Goal: Information Seeking & Learning: Learn about a topic

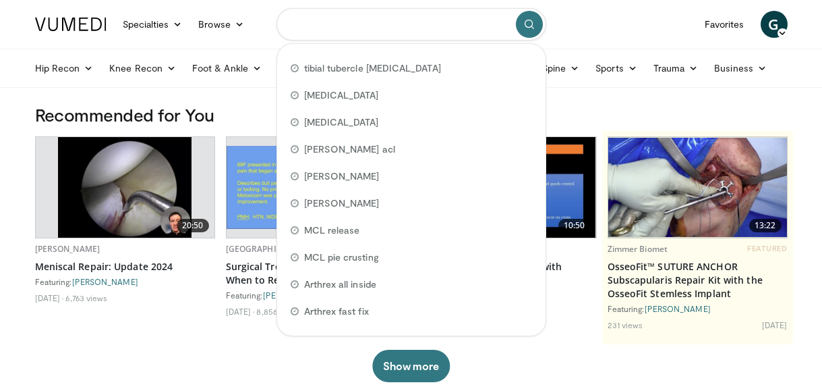
click at [345, 20] on input "Search topics, interventions" at bounding box center [412, 24] width 270 height 32
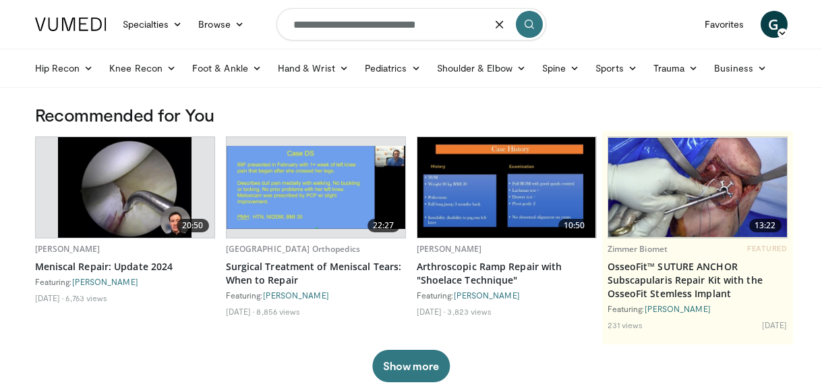
type input "**********"
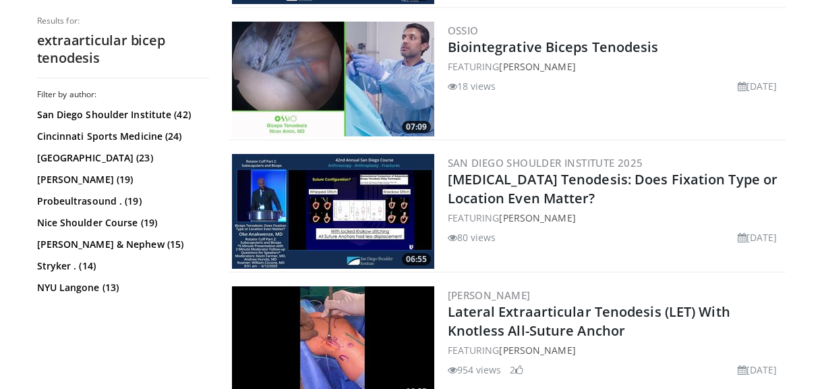
scroll to position [1222, 0]
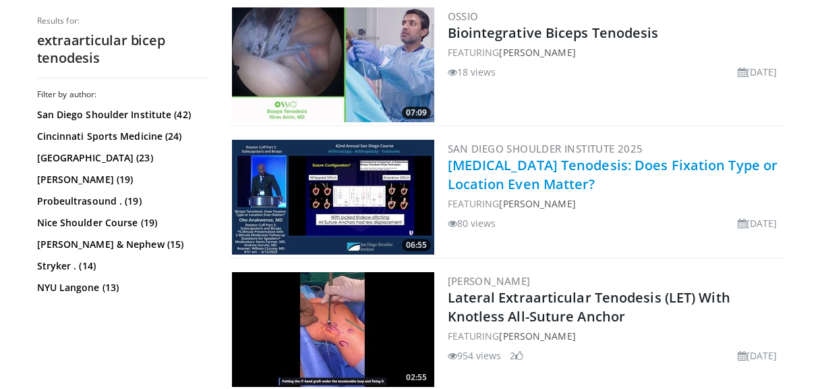
click at [492, 157] on link "[MEDICAL_DATA] Tenodesis: Does Fixation Type or Location Even Matter?" at bounding box center [613, 174] width 331 height 37
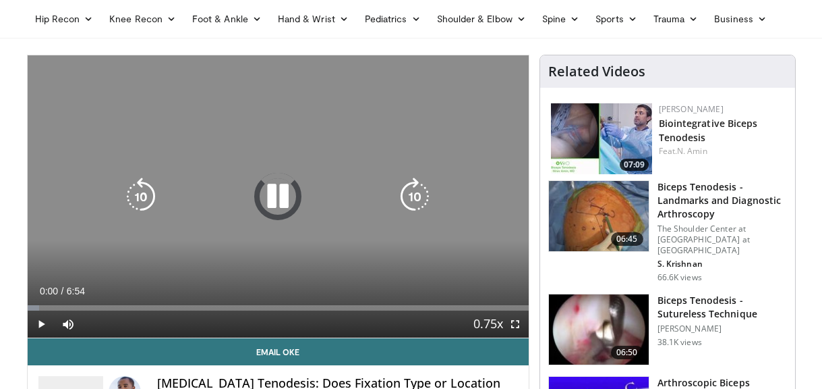
scroll to position [46, 0]
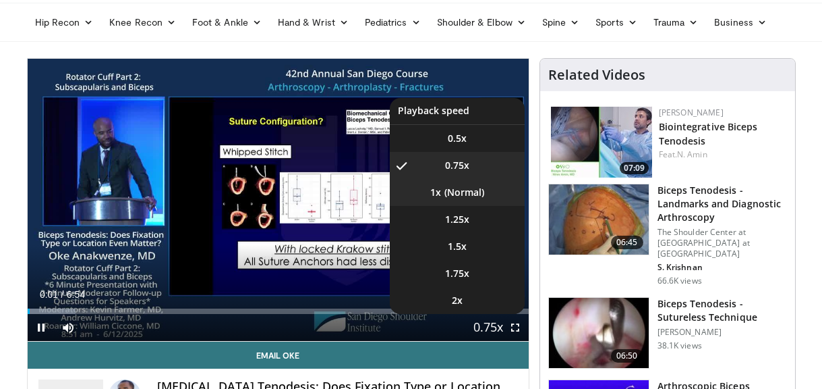
click at [465, 197] on li "1x" at bounding box center [457, 192] width 135 height 27
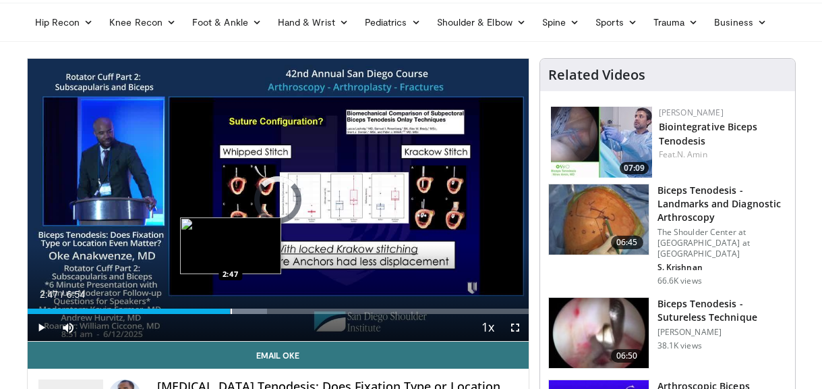
click at [231, 312] on div "Progress Bar" at bounding box center [231, 310] width 1 height 5
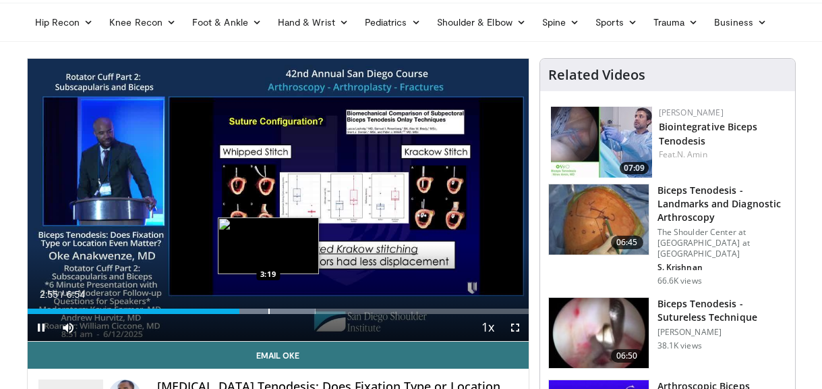
click at [268, 312] on div "Progress Bar" at bounding box center [268, 310] width 1 height 5
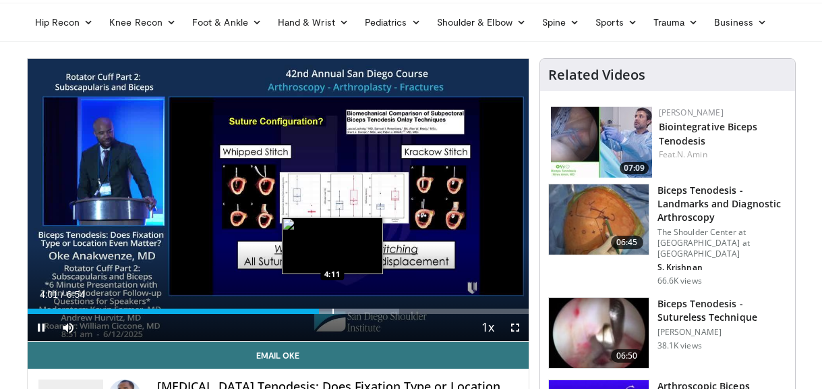
click at [333, 309] on div "Progress Bar" at bounding box center [333, 310] width 1 height 5
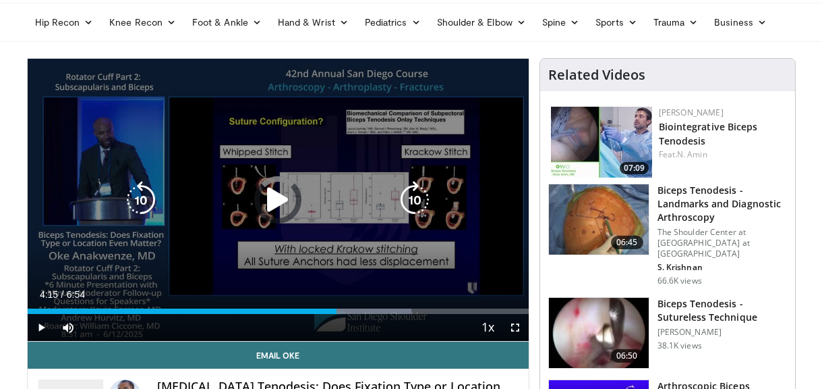
click at [0, 0] on div "Progress Bar" at bounding box center [0, 0] width 0 height 0
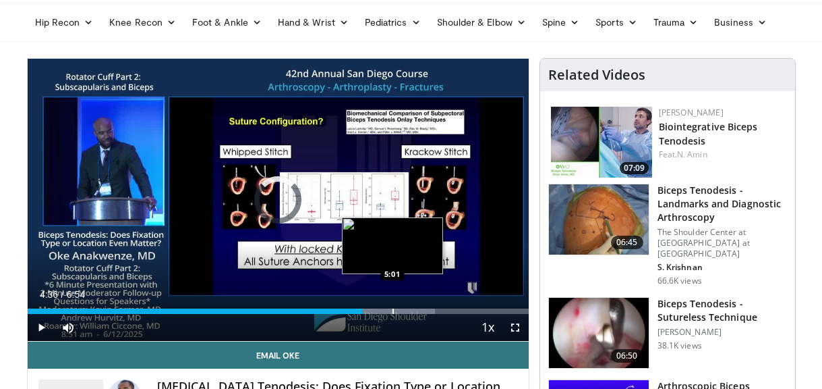
click at [393, 312] on div "Progress Bar" at bounding box center [393, 310] width 1 height 5
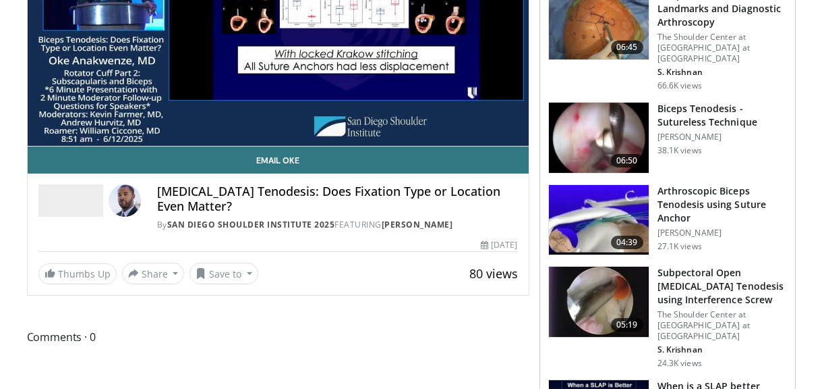
scroll to position [242, 0]
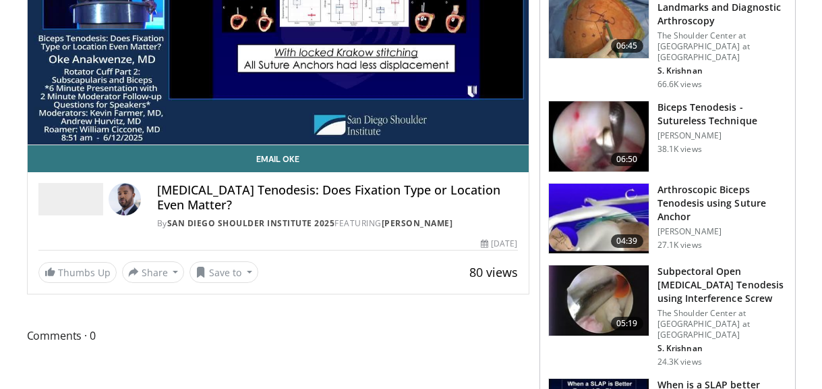
click at [687, 196] on h3 "Arthroscopic Biceps Tenodesis using Suture Anchor" at bounding box center [723, 203] width 130 height 40
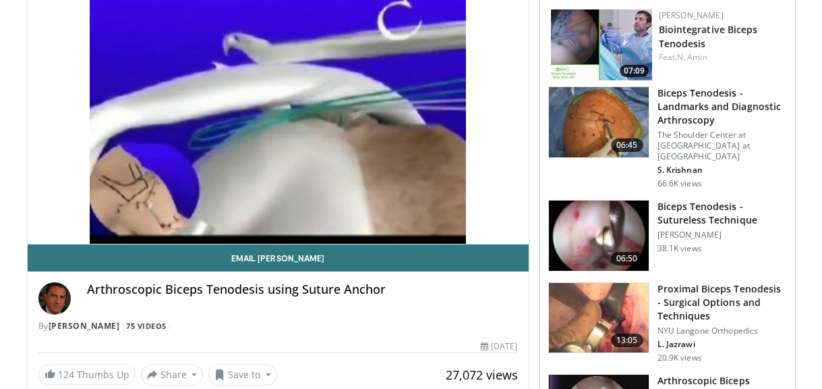
scroll to position [93, 0]
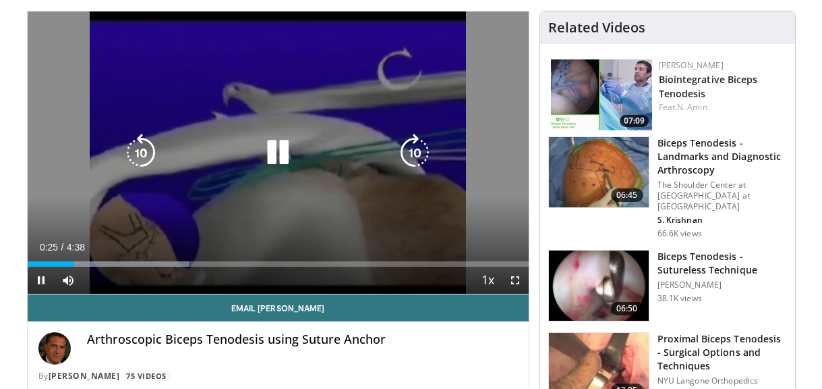
click at [273, 162] on icon "Video Player" at bounding box center [278, 153] width 38 height 38
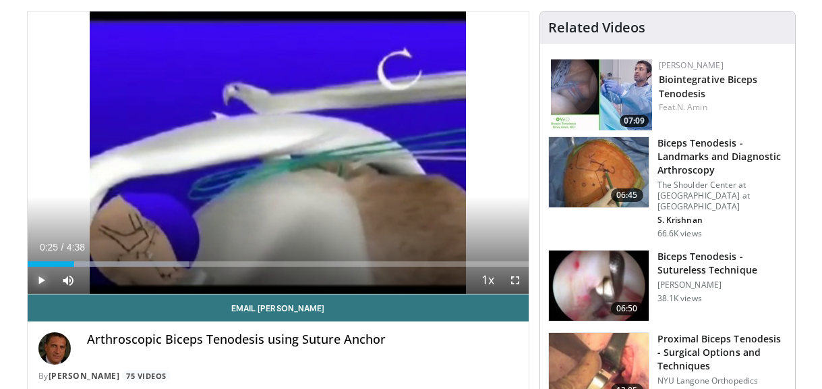
click at [42, 279] on span "Video Player" at bounding box center [41, 279] width 27 height 27
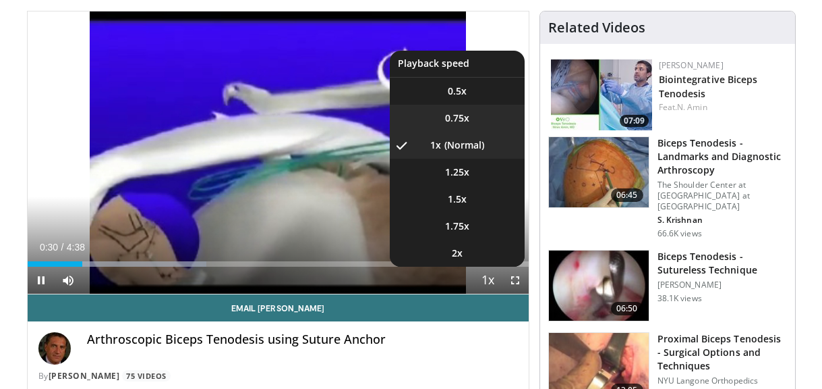
click at [461, 113] on span "0.75x" at bounding box center [457, 117] width 24 height 13
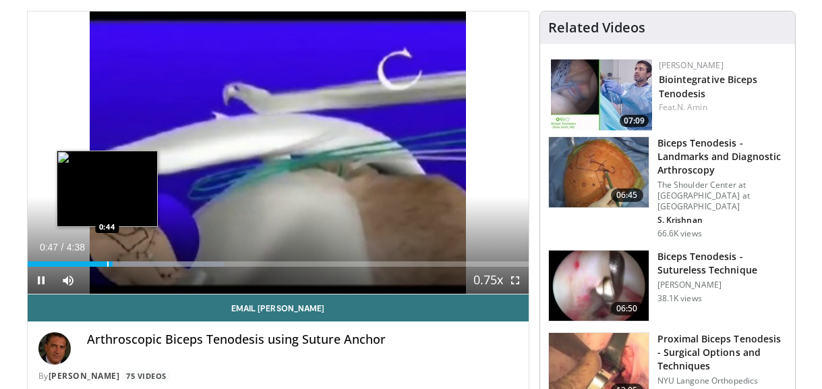
click at [106, 265] on div "Loaded : 39.38% 0:47 0:44" at bounding box center [278, 263] width 501 height 5
click at [99, 264] on div "Progress Bar" at bounding box center [99, 263] width 1 height 5
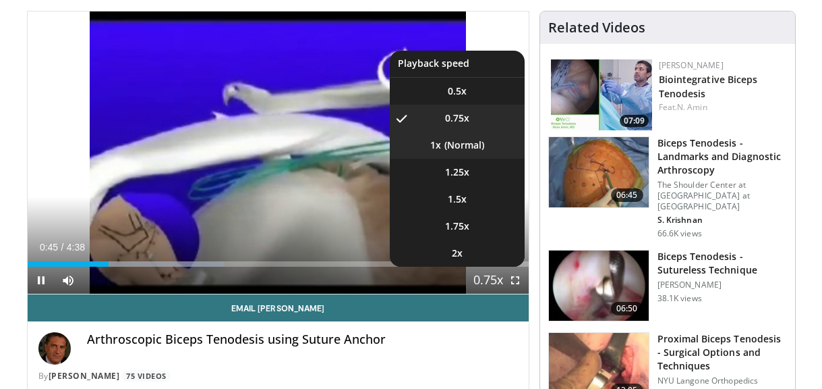
click at [458, 145] on li "1x" at bounding box center [457, 145] width 135 height 27
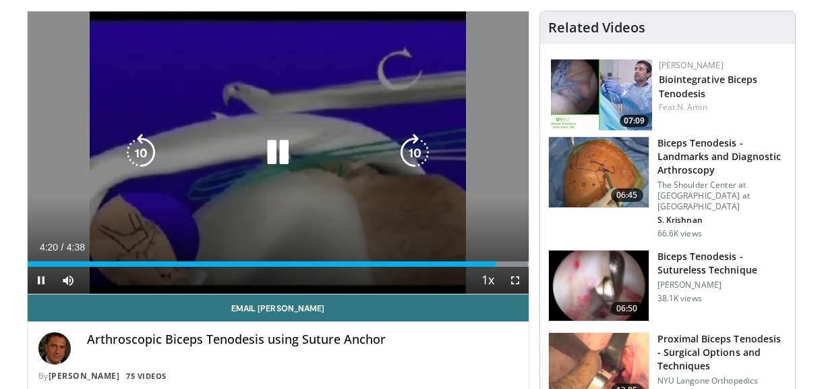
scroll to position [0, 0]
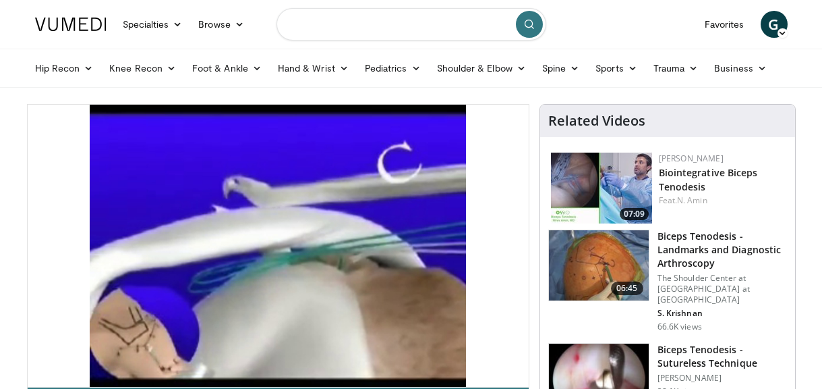
click at [416, 29] on input "Search topics, interventions" at bounding box center [412, 24] width 270 height 32
type input "**********"
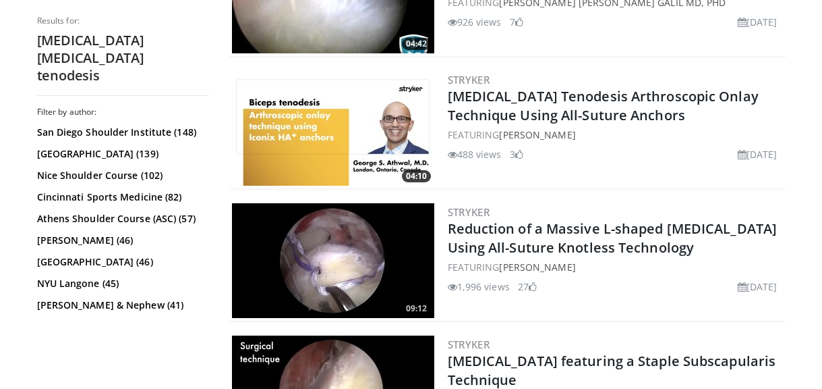
scroll to position [1029, 0]
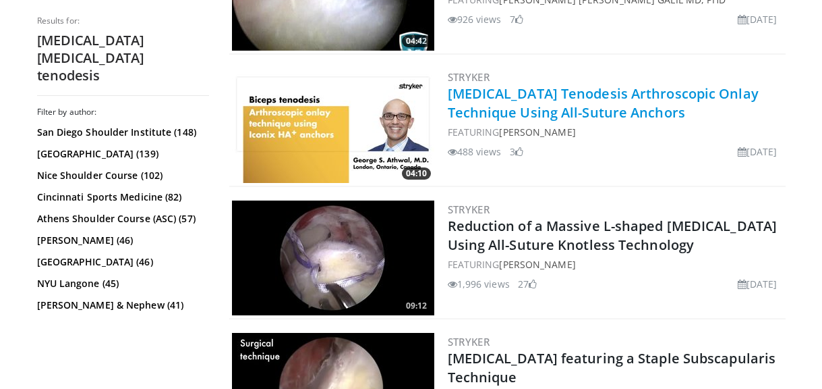
click at [495, 99] on link "[MEDICAL_DATA] Tenodesis Arthroscopic Onlay Technique Using All-Suture Anchors" at bounding box center [603, 102] width 311 height 37
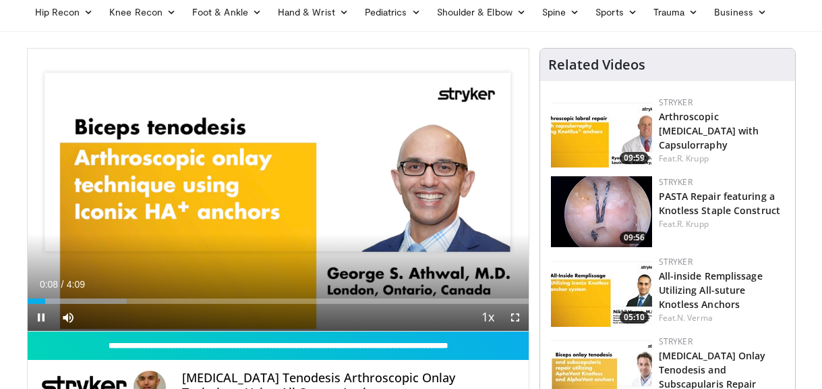
scroll to position [57, 0]
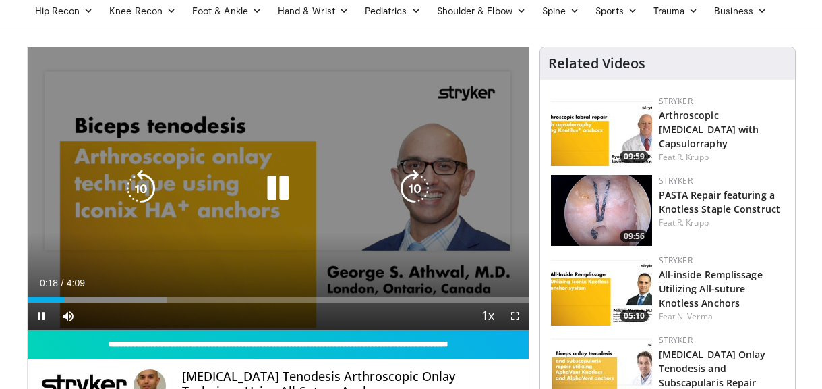
click at [283, 188] on icon "Video Player" at bounding box center [278, 188] width 38 height 38
click at [282, 182] on icon "Video Player" at bounding box center [278, 188] width 38 height 38
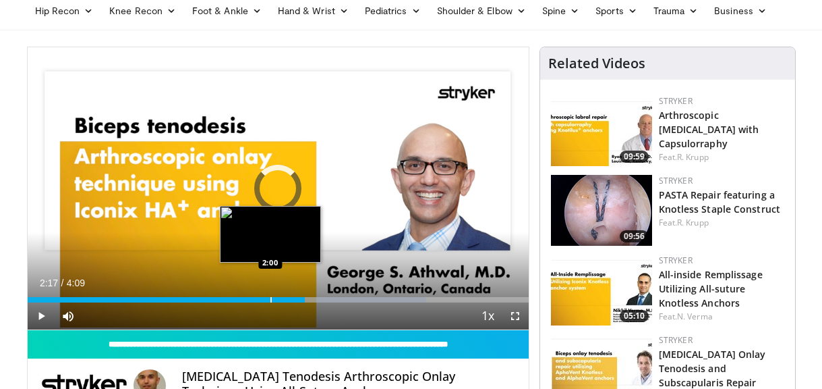
click at [270, 301] on div "Progress Bar" at bounding box center [270, 299] width 1 height 5
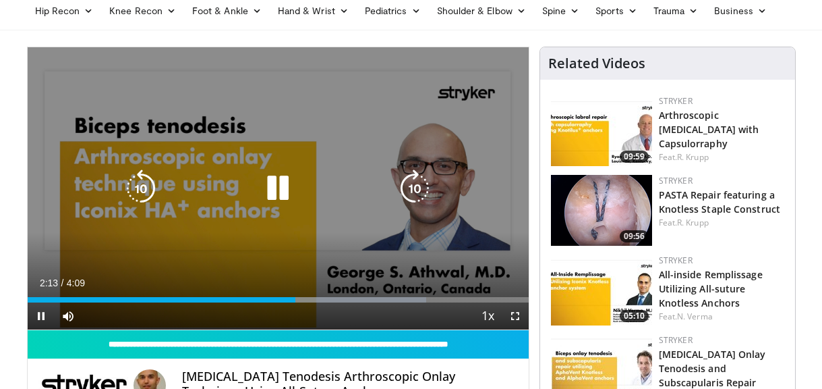
click at [285, 181] on icon "Video Player" at bounding box center [278, 188] width 38 height 38
click at [294, 202] on icon "Video Player" at bounding box center [278, 188] width 38 height 38
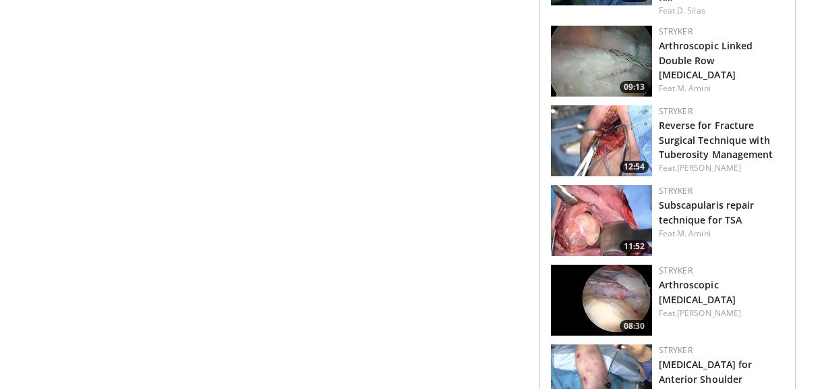
scroll to position [777, 0]
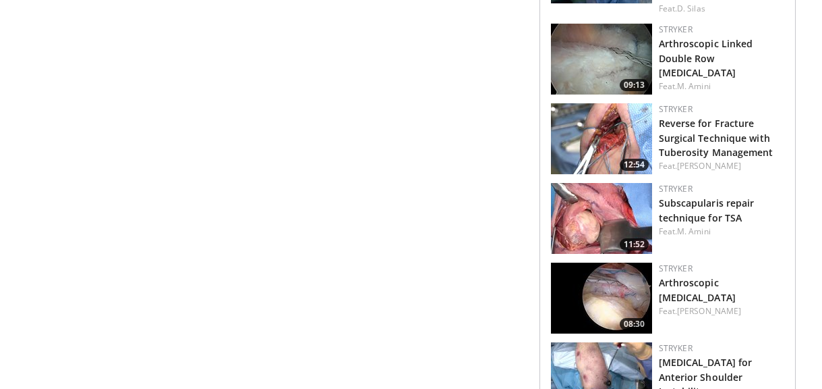
click at [619, 275] on img at bounding box center [601, 297] width 101 height 71
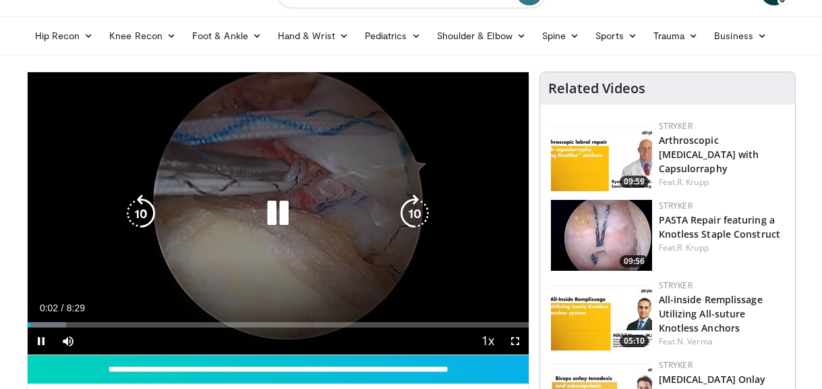
scroll to position [34, 0]
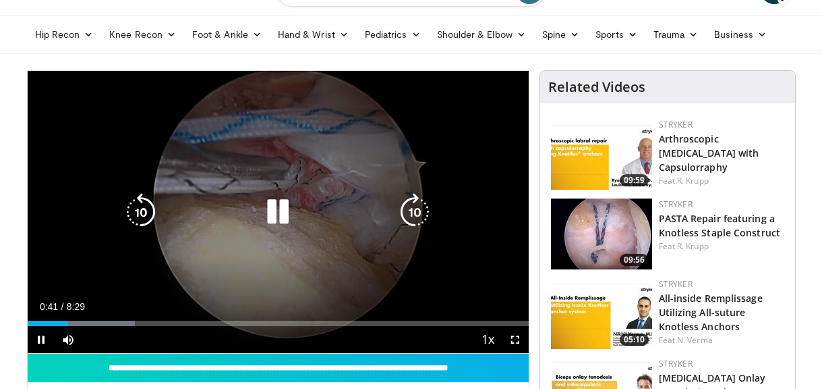
click at [277, 206] on icon "Video Player" at bounding box center [278, 212] width 38 height 38
click at [142, 214] on icon "Video Player" at bounding box center [141, 212] width 38 height 38
click at [270, 210] on icon "Video Player" at bounding box center [278, 212] width 38 height 38
click at [282, 216] on icon "Video Player" at bounding box center [278, 212] width 38 height 38
click at [274, 208] on icon "Video Player" at bounding box center [278, 212] width 38 height 38
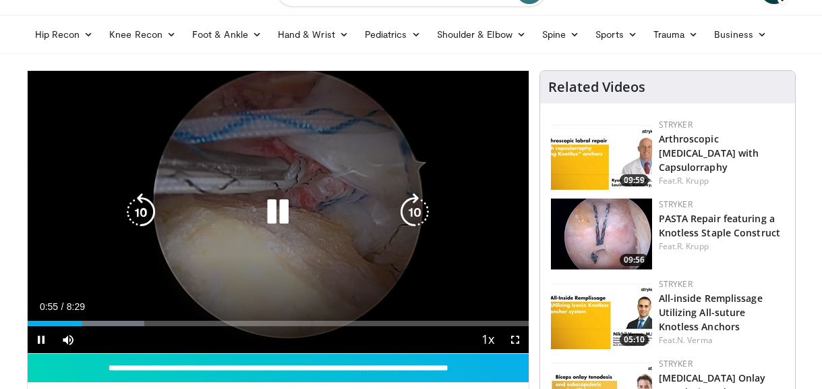
click at [287, 212] on icon "Video Player" at bounding box center [278, 212] width 38 height 38
click at [150, 212] on icon "Video Player" at bounding box center [141, 212] width 38 height 38
click at [275, 215] on icon "Video Player" at bounding box center [278, 212] width 38 height 38
click at [285, 220] on icon "Video Player" at bounding box center [278, 212] width 38 height 38
click at [275, 204] on icon "Video Player" at bounding box center [278, 212] width 38 height 38
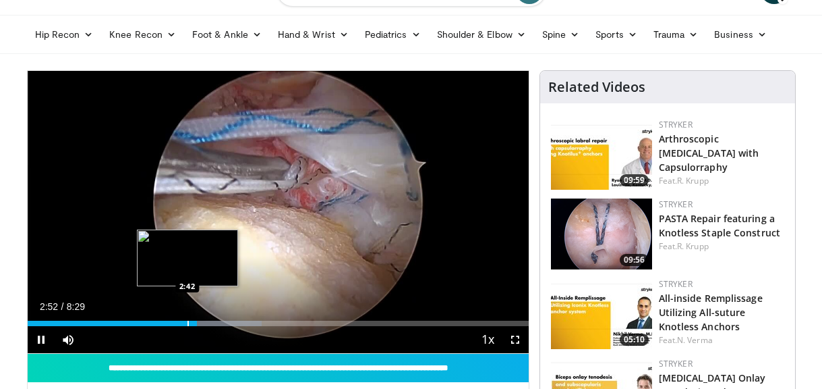
click at [186, 324] on div "Loaded : 46.72% 2:52 2:42" at bounding box center [278, 322] width 501 height 5
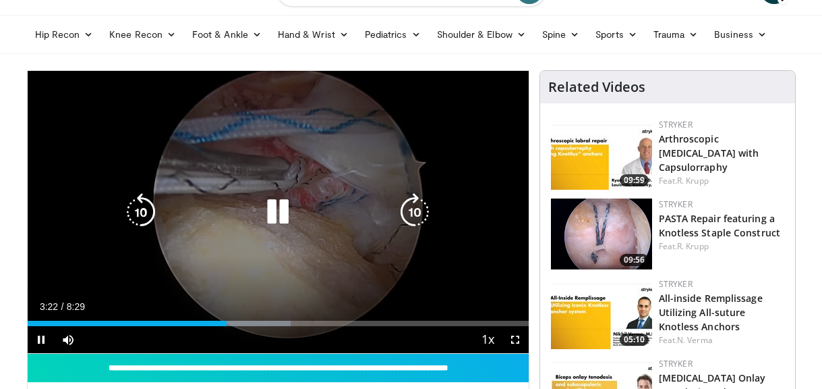
click at [278, 209] on icon "Video Player" at bounding box center [278, 212] width 38 height 38
click at [283, 211] on icon "Video Player" at bounding box center [278, 212] width 38 height 38
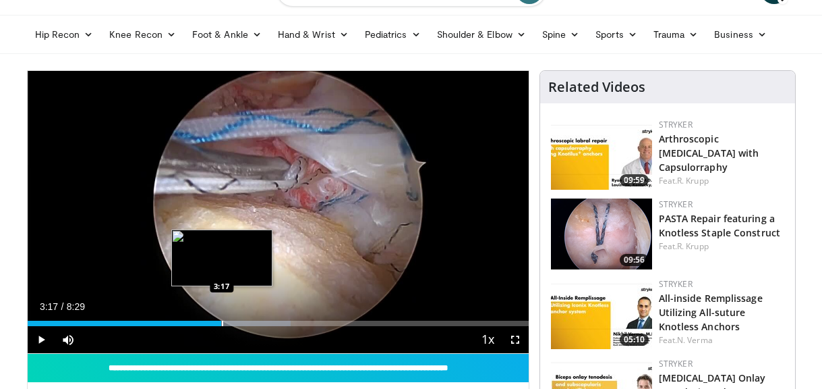
click at [222, 322] on div "Progress Bar" at bounding box center [222, 322] width 1 height 5
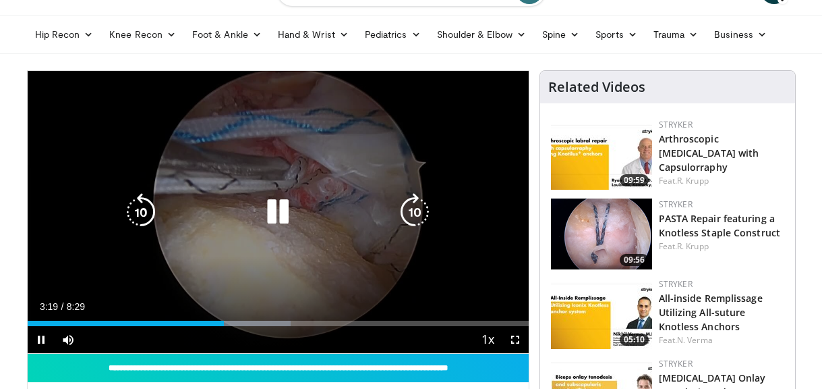
click at [283, 208] on icon "Video Player" at bounding box center [278, 212] width 38 height 38
click at [276, 215] on icon "Video Player" at bounding box center [278, 212] width 38 height 38
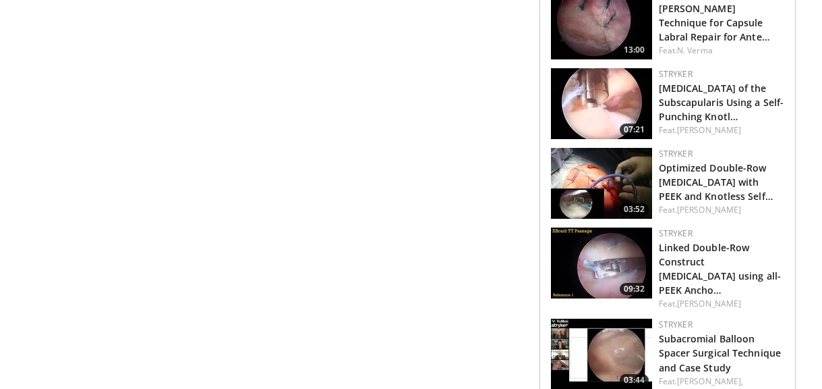
scroll to position [1239, 0]
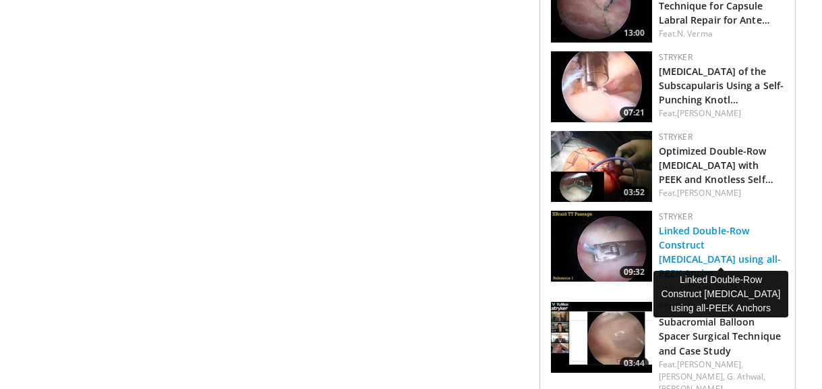
click at [691, 235] on link "Linked Double-Row Construct Rotator Cuff Repair using all-PEEK Ancho…" at bounding box center [720, 251] width 123 height 55
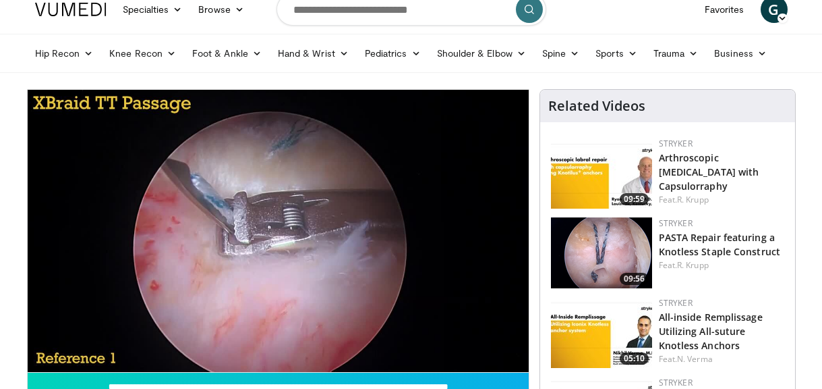
scroll to position [18, 0]
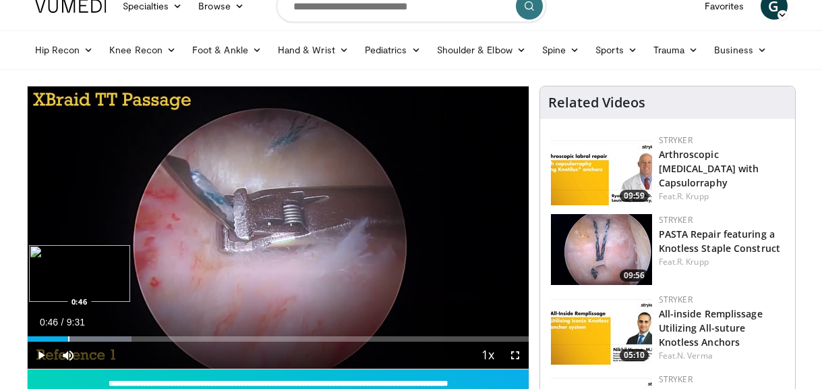
click at [68, 337] on div "Progress Bar" at bounding box center [68, 338] width 1 height 5
click at [60, 341] on div "Progress Bar" at bounding box center [60, 338] width 1 height 5
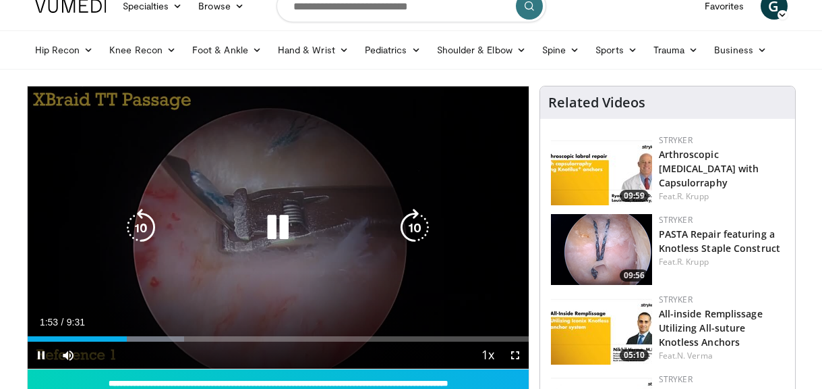
click at [138, 233] on icon "Video Player" at bounding box center [141, 227] width 38 height 38
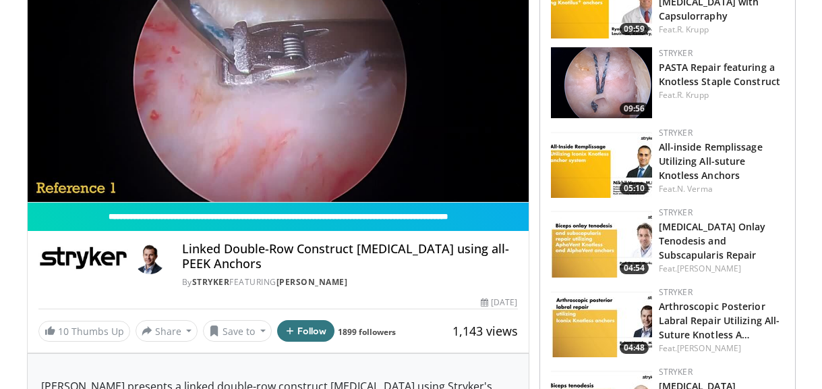
scroll to position [186, 0]
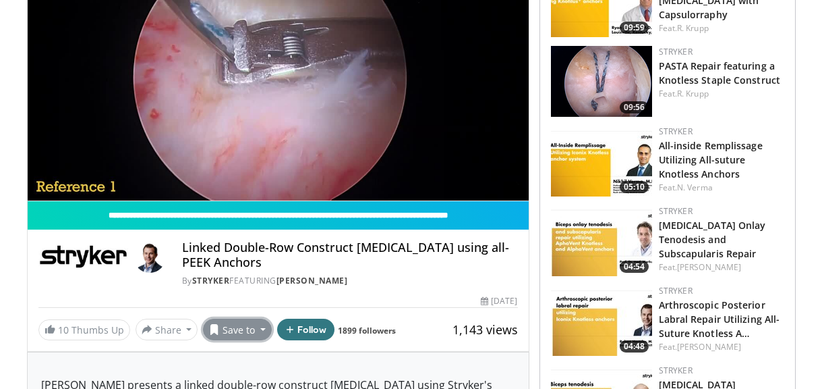
click at [242, 331] on button "Save to" at bounding box center [237, 329] width 69 height 22
click at [246, 273] on span "Add to Favorites" at bounding box center [261, 267] width 83 height 15
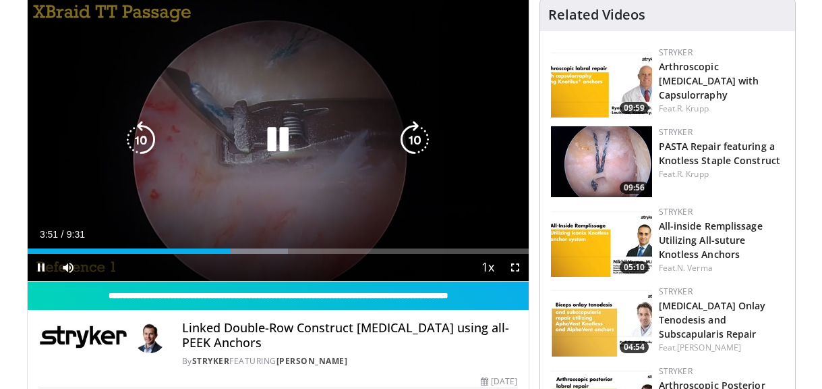
scroll to position [0, 0]
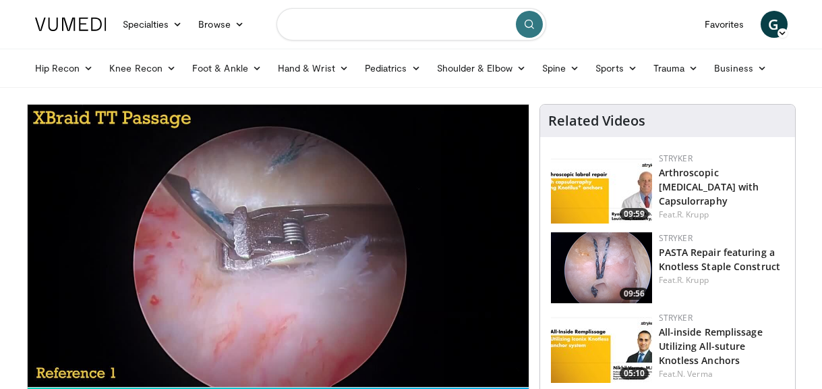
click at [335, 28] on input "Search topics, interventions" at bounding box center [412, 24] width 270 height 32
type input "**********"
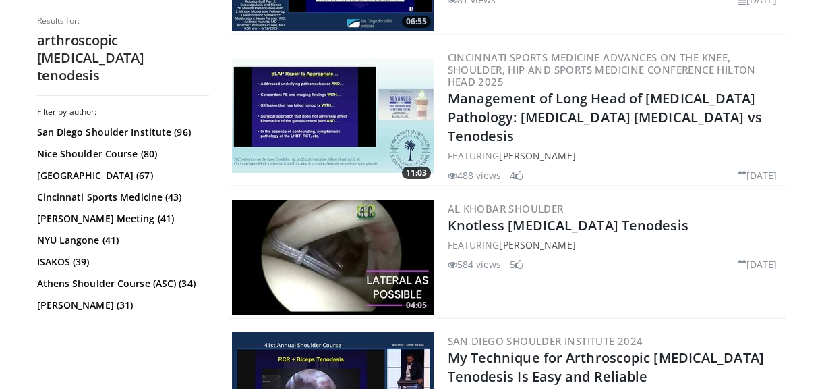
scroll to position [900, 0]
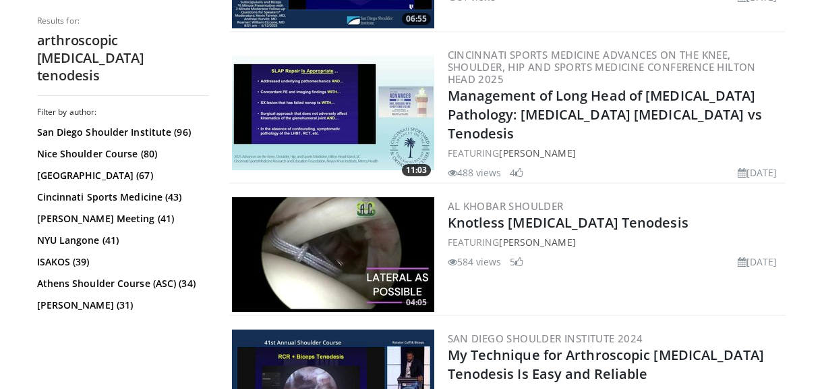
click at [366, 233] on img at bounding box center [333, 254] width 202 height 115
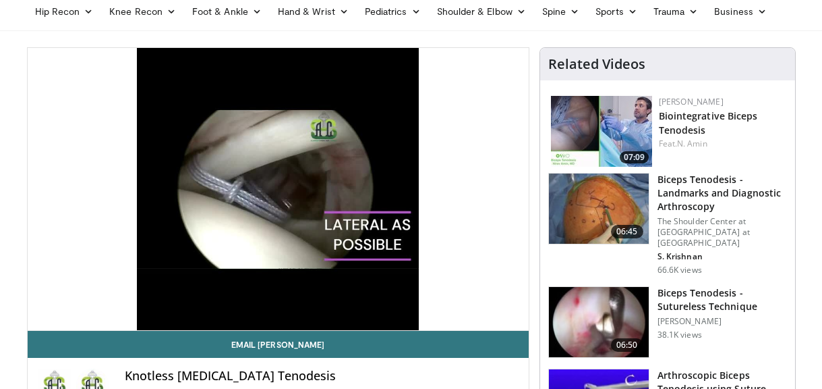
scroll to position [56, 0]
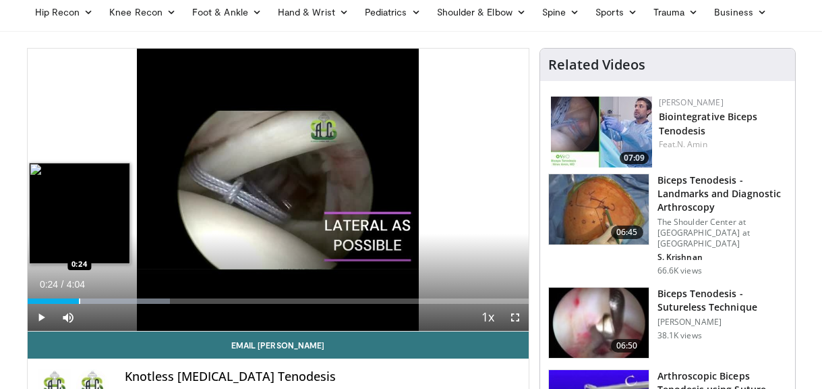
click at [79, 300] on div "Progress Bar" at bounding box center [79, 300] width 1 height 5
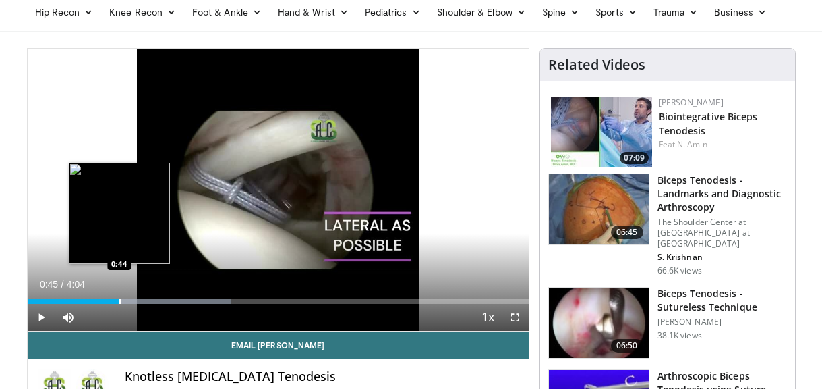
click at [119, 300] on div "Progress Bar" at bounding box center [119, 300] width 1 height 5
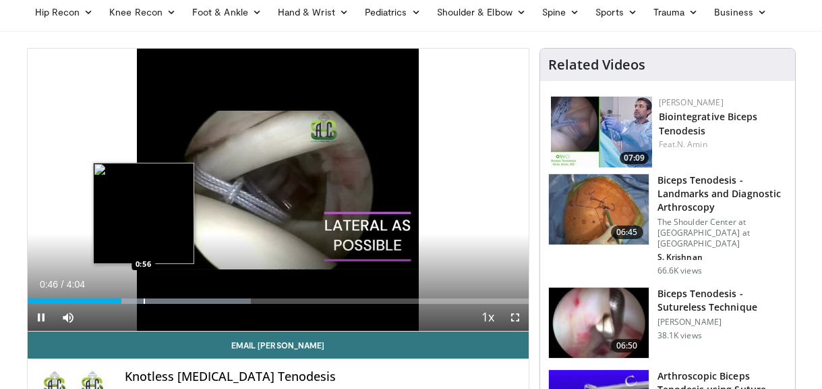
click at [143, 298] on video-js "**********" at bounding box center [278, 190] width 501 height 283
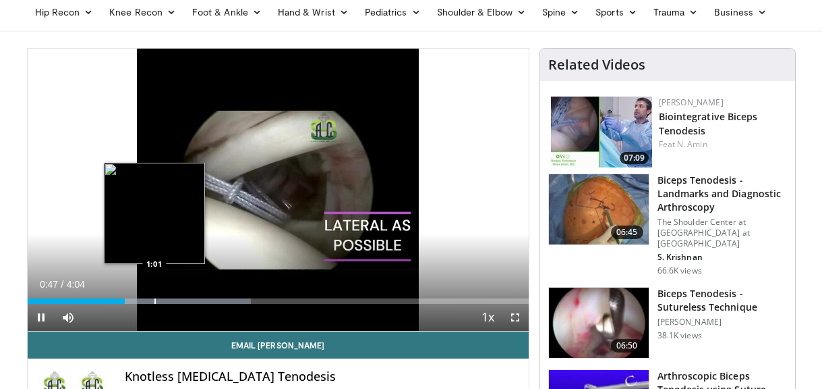
click at [154, 302] on div "Progress Bar" at bounding box center [154, 300] width 1 height 5
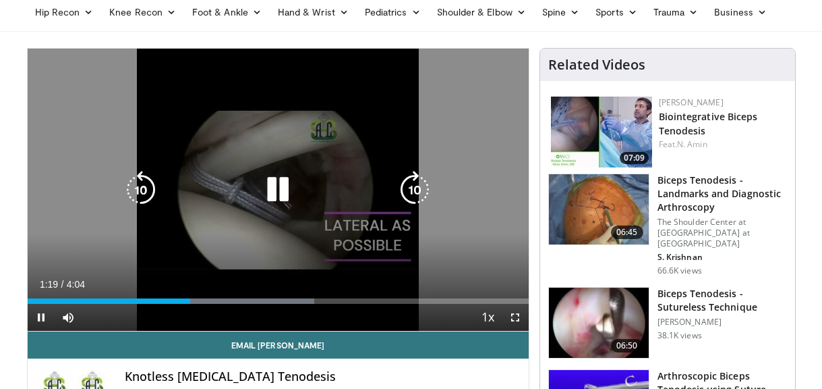
click at [281, 182] on icon "Video Player" at bounding box center [278, 190] width 38 height 38
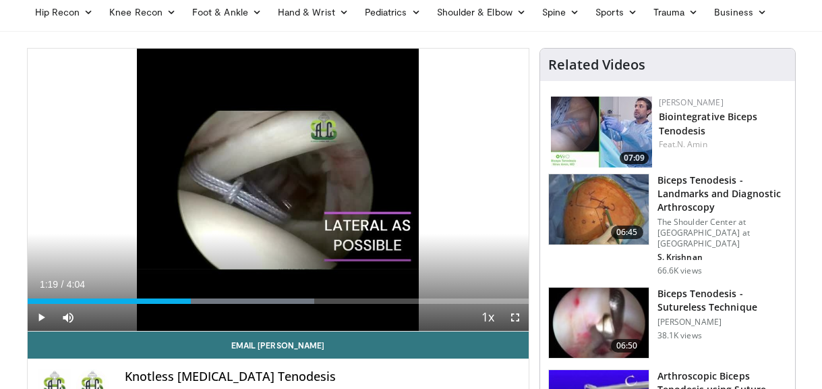
click at [276, 185] on div "10 seconds Tap to unmute" at bounding box center [278, 190] width 501 height 282
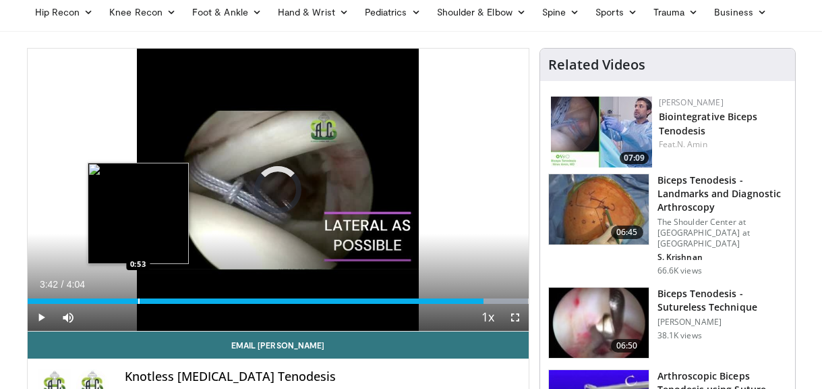
click at [138, 300] on div "Progress Bar" at bounding box center [138, 300] width 1 height 5
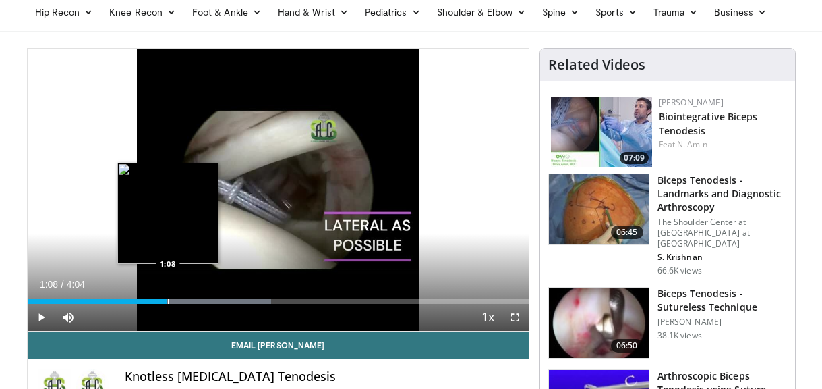
click at [167, 291] on div "Loaded : 48.71% 1:08 1:08" at bounding box center [278, 297] width 501 height 13
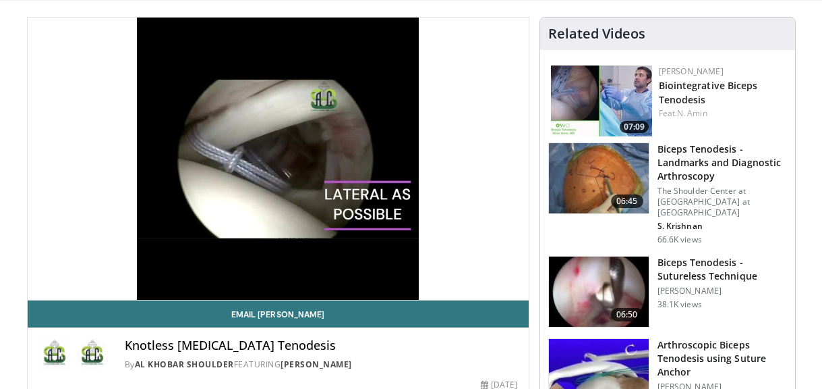
scroll to position [88, 0]
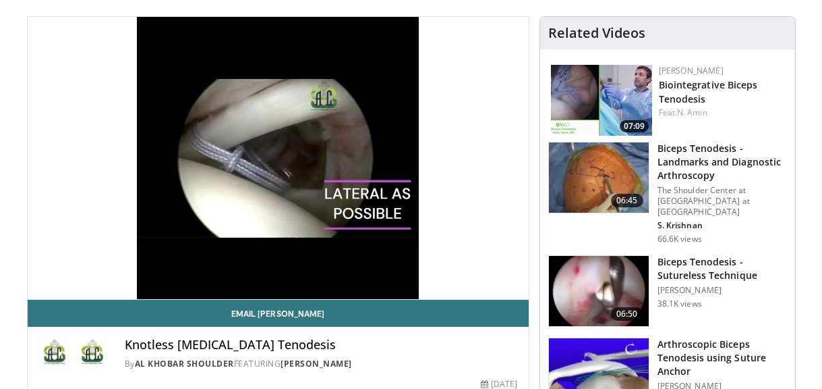
click at [691, 167] on h3 "Biceps Tenodesis - Landmarks and Diagnostic Arthroscopy" at bounding box center [723, 162] width 130 height 40
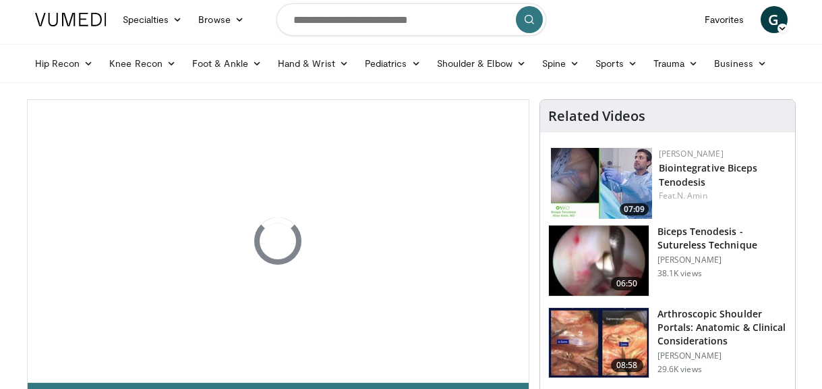
scroll to position [26, 0]
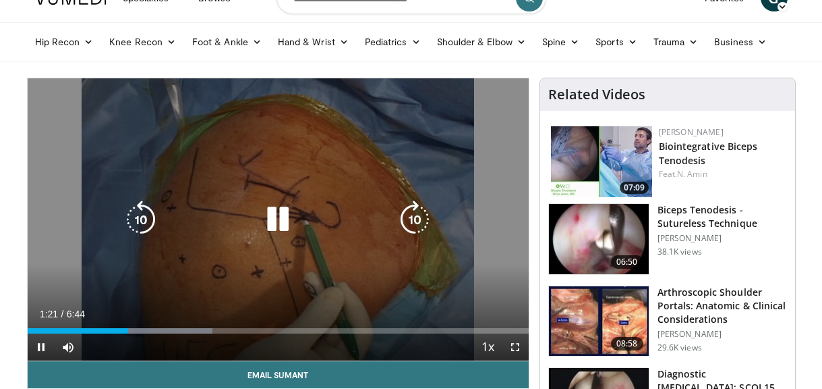
click at [276, 218] on icon "Video Player" at bounding box center [278, 219] width 38 height 38
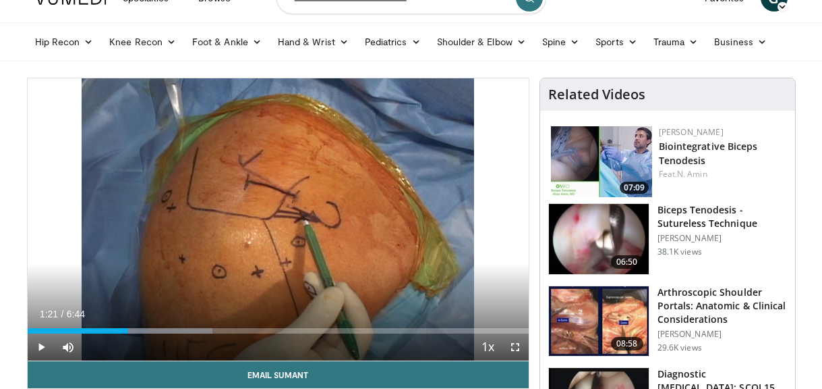
click at [276, 218] on div "10 seconds Tap to unmute" at bounding box center [278, 219] width 501 height 282
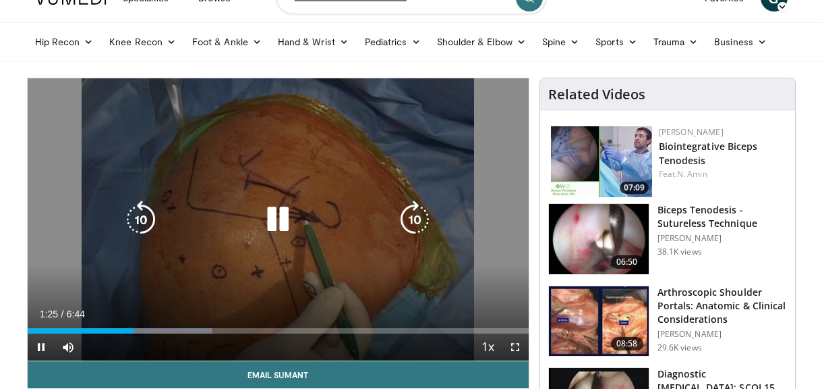
click at [287, 218] on icon "Video Player" at bounding box center [278, 219] width 38 height 38
click at [273, 215] on icon "Video Player" at bounding box center [278, 219] width 38 height 38
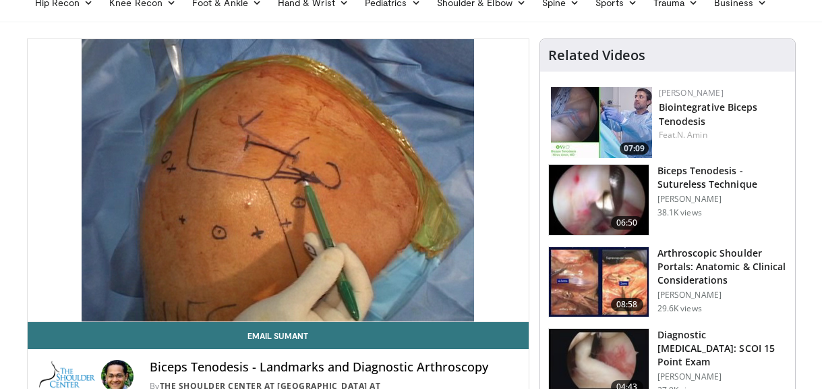
scroll to position [63, 0]
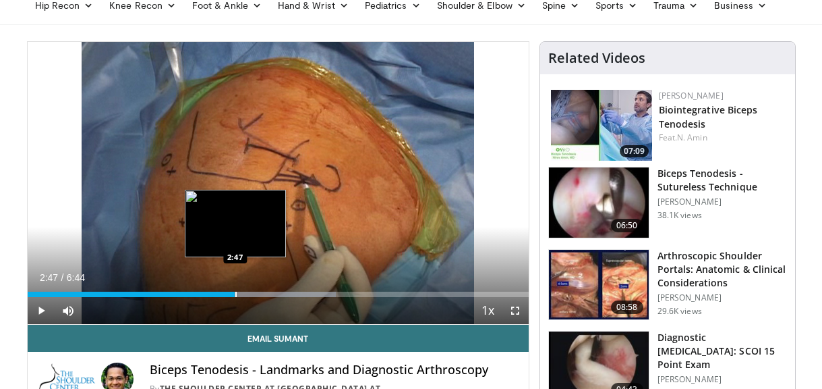
click at [235, 293] on div "Progress Bar" at bounding box center [235, 293] width 1 height 5
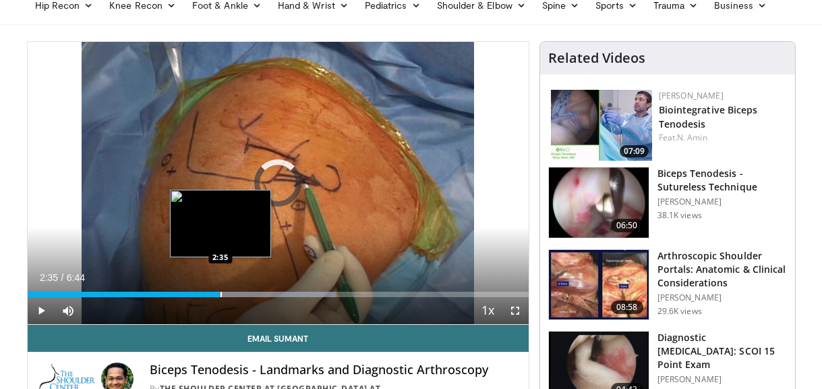
click at [221, 293] on div "Progress Bar" at bounding box center [221, 293] width 1 height 5
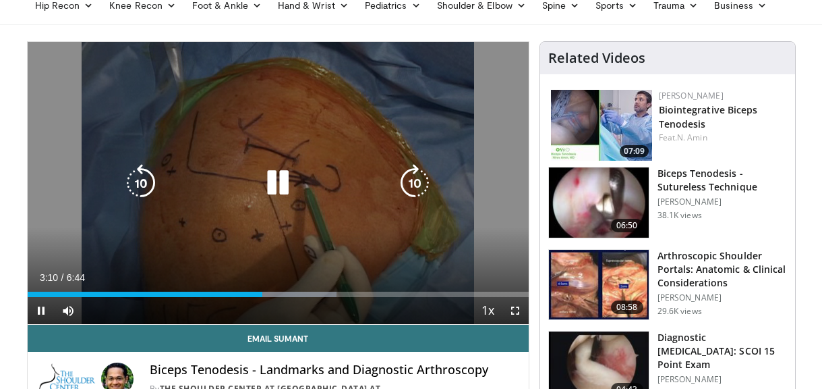
click at [134, 183] on icon "Video Player" at bounding box center [141, 183] width 38 height 38
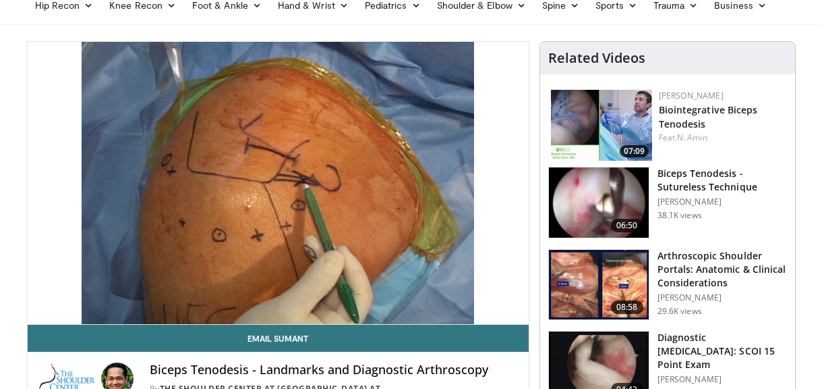
click at [276, 181] on div "10 seconds Tap to unmute" at bounding box center [278, 183] width 501 height 282
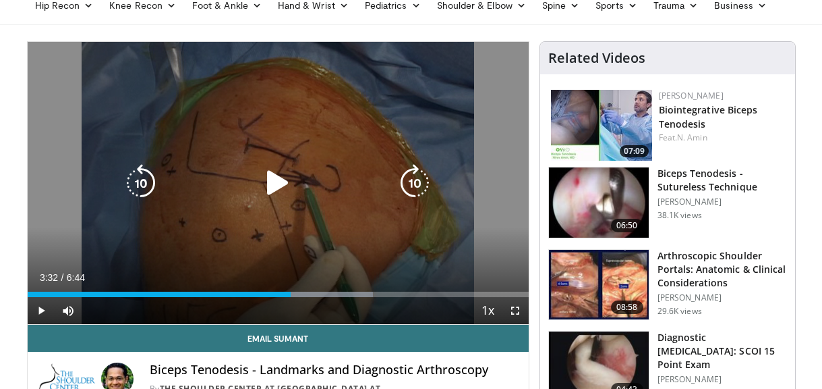
click at [141, 184] on icon "Video Player" at bounding box center [141, 183] width 38 height 38
click at [278, 194] on icon "Video Player" at bounding box center [278, 183] width 38 height 38
click at [145, 190] on icon "Video Player" at bounding box center [141, 183] width 38 height 38
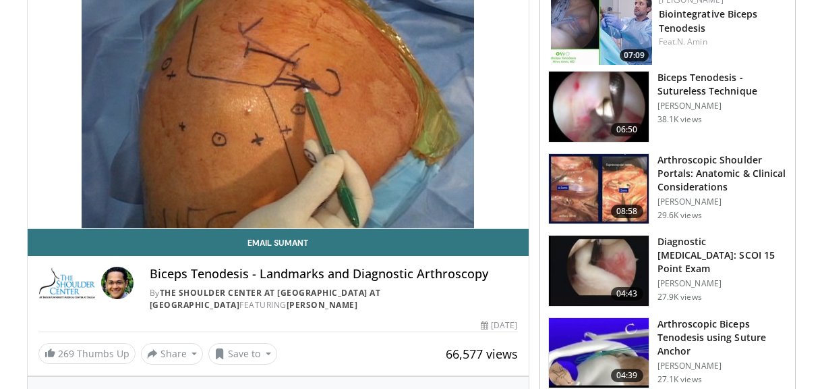
scroll to position [162, 0]
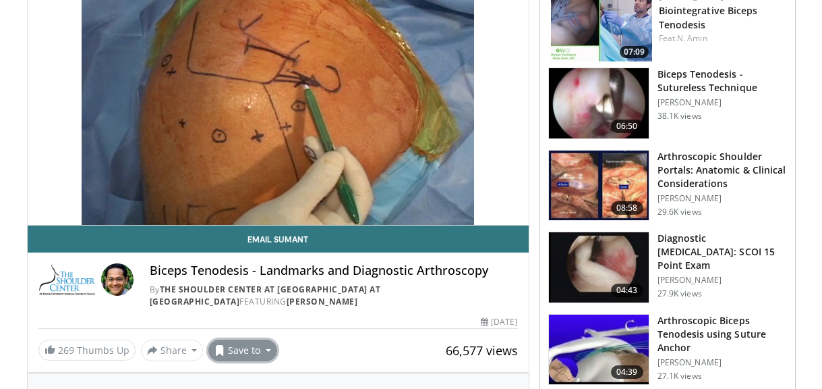
click at [239, 349] on button "Save to" at bounding box center [242, 350] width 69 height 22
click at [235, 293] on span "Add to Favorites" at bounding box center [266, 289] width 83 height 15
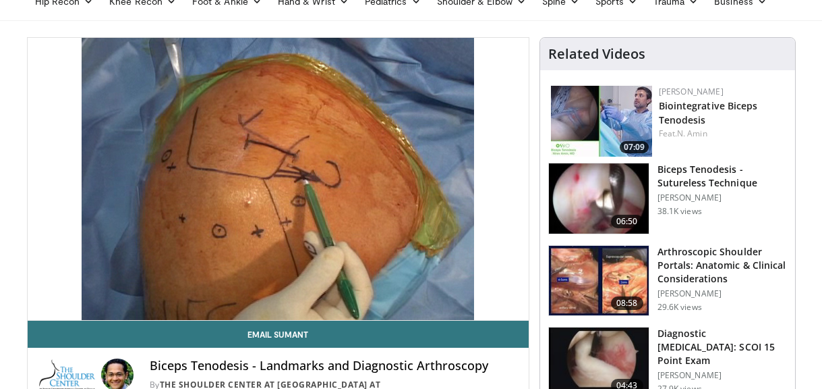
scroll to position [66, 0]
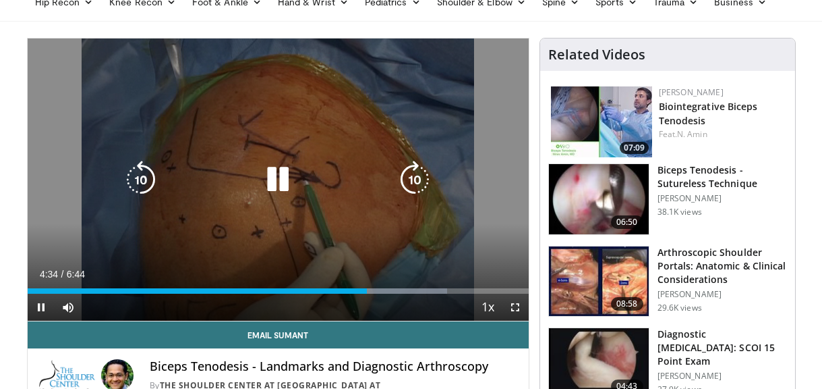
click at [134, 174] on icon "Video Player" at bounding box center [141, 180] width 38 height 38
click at [281, 169] on icon "Video Player" at bounding box center [278, 180] width 38 height 38
click at [281, 180] on icon "Video Player" at bounding box center [278, 180] width 38 height 38
click at [146, 183] on icon "Video Player" at bounding box center [141, 180] width 38 height 38
click at [280, 171] on icon "Video Player" at bounding box center [278, 180] width 38 height 38
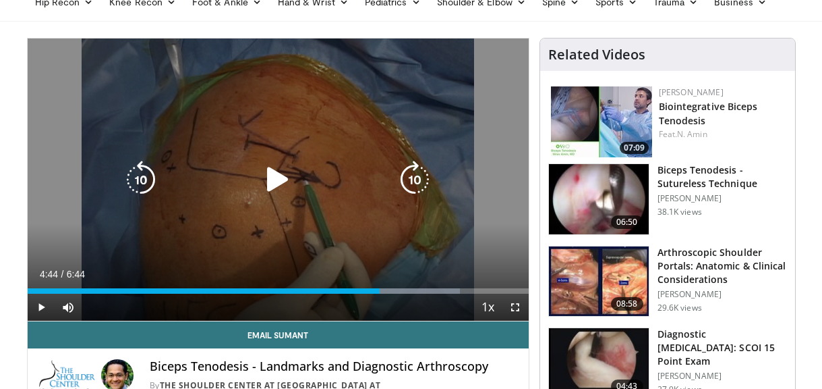
click at [146, 175] on icon "Video Player" at bounding box center [141, 180] width 38 height 38
click at [279, 177] on icon "Video Player" at bounding box center [278, 180] width 38 height 38
click at [144, 183] on icon "Video Player" at bounding box center [141, 180] width 38 height 38
click at [145, 179] on icon "Video Player" at bounding box center [141, 180] width 38 height 38
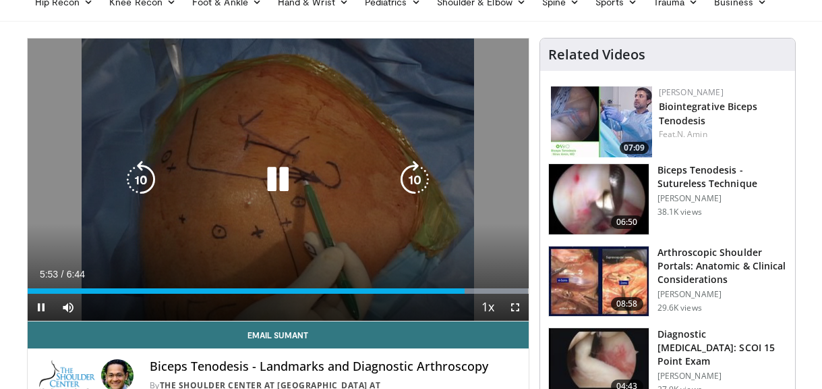
click at [143, 175] on icon "Video Player" at bounding box center [141, 180] width 38 height 38
click at [287, 185] on icon "Video Player" at bounding box center [278, 180] width 38 height 38
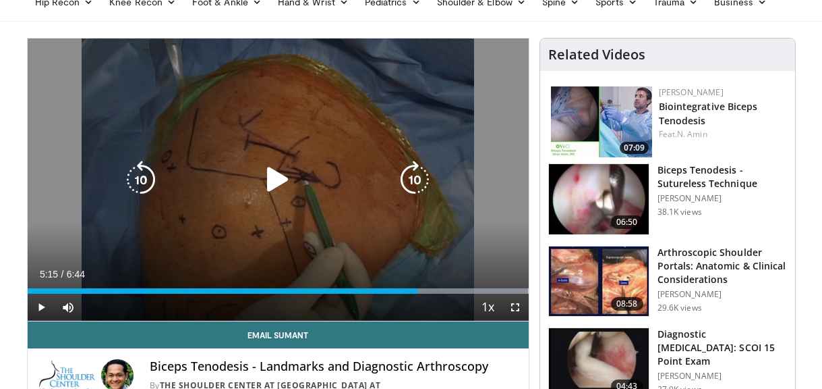
click at [149, 171] on icon "Video Player" at bounding box center [141, 180] width 38 height 38
click at [143, 171] on icon "Video Player" at bounding box center [141, 180] width 38 height 38
click at [277, 183] on icon "Video Player" at bounding box center [278, 180] width 38 height 38
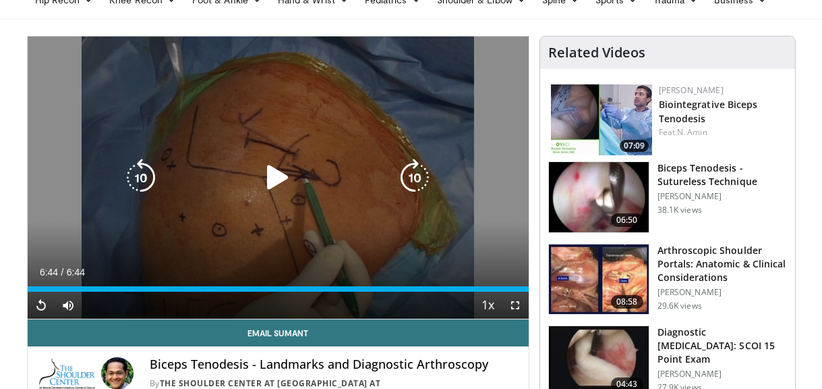
scroll to position [0, 0]
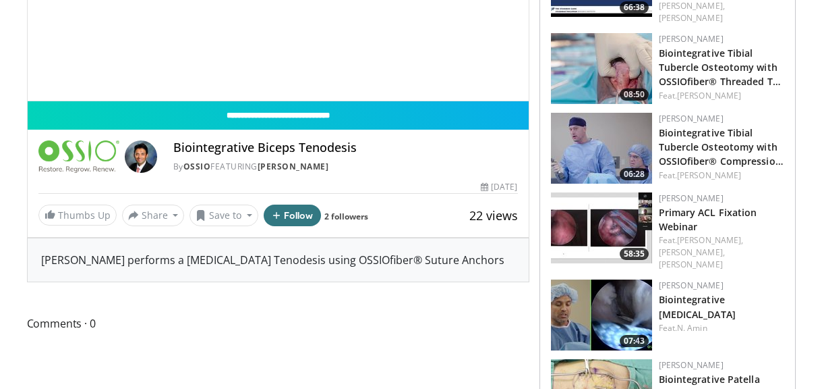
scroll to position [286, 0]
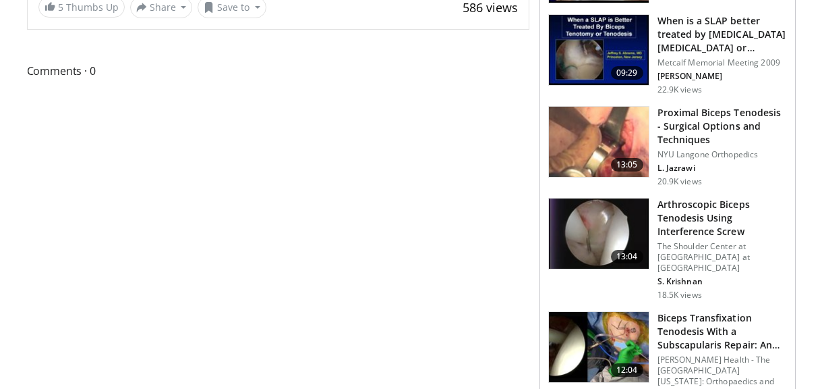
scroll to position [494, 0]
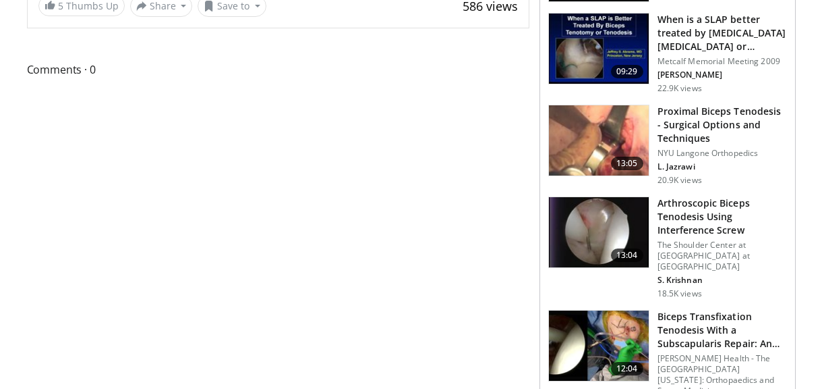
click at [620, 222] on img at bounding box center [599, 232] width 100 height 70
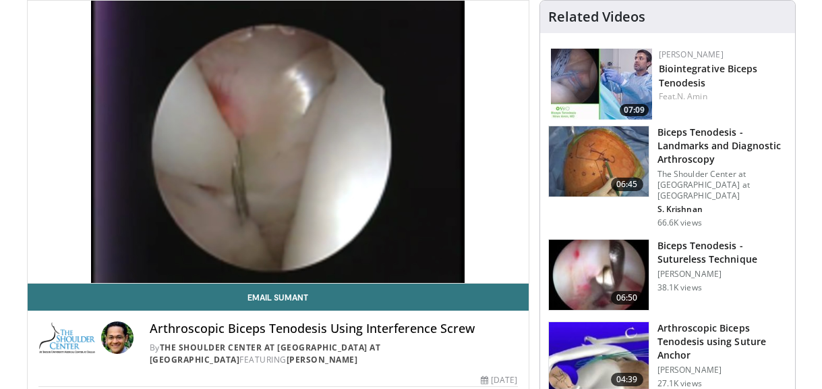
scroll to position [101, 0]
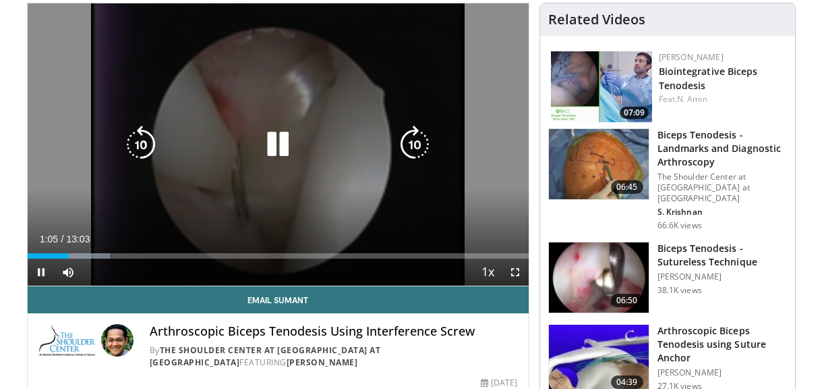
click at [285, 142] on icon "Video Player" at bounding box center [278, 144] width 38 height 38
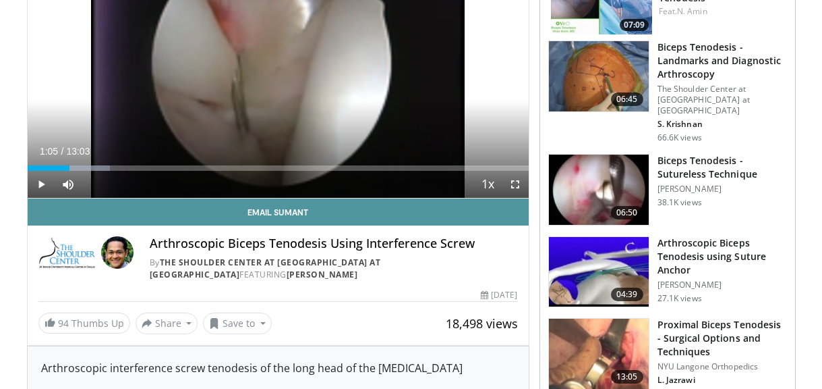
scroll to position [194, 0]
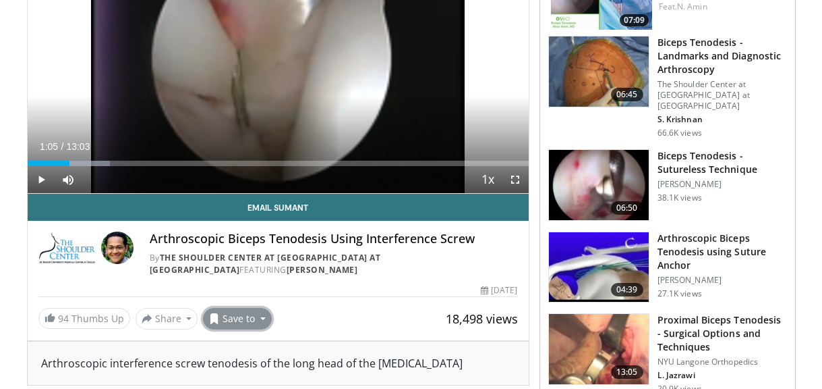
click at [237, 312] on button "Save to" at bounding box center [237, 319] width 69 height 22
click at [247, 263] on span "Add to Favorites" at bounding box center [261, 257] width 83 height 15
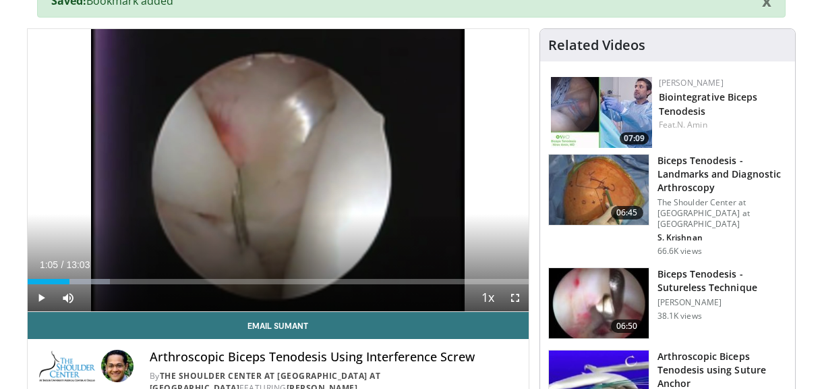
scroll to position [119, 0]
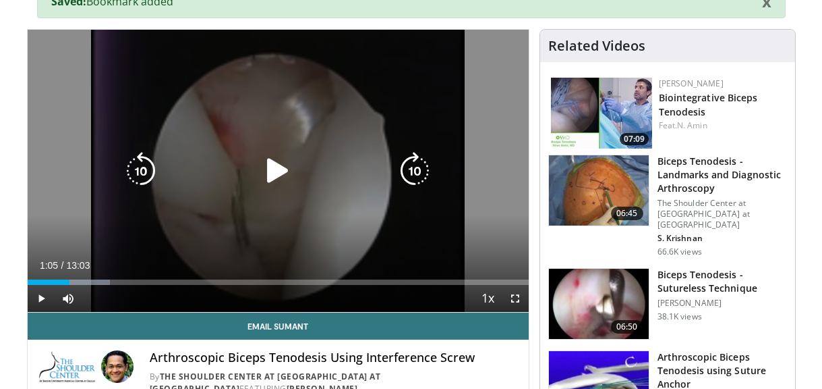
click at [140, 169] on icon "Video Player" at bounding box center [141, 171] width 38 height 38
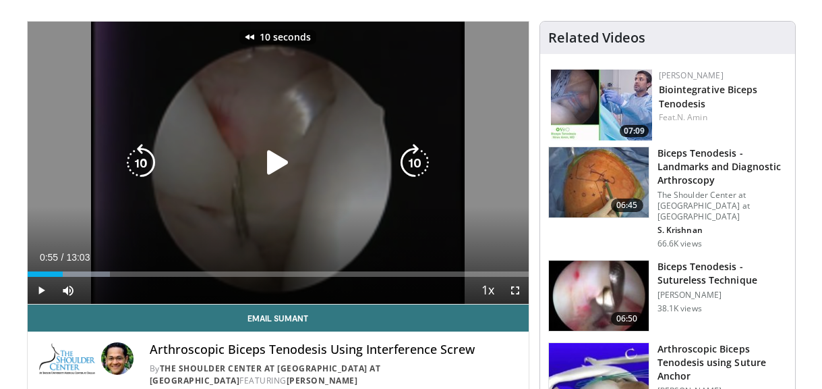
click at [275, 173] on div "10 seconds Tap to unmute" at bounding box center [278, 163] width 501 height 282
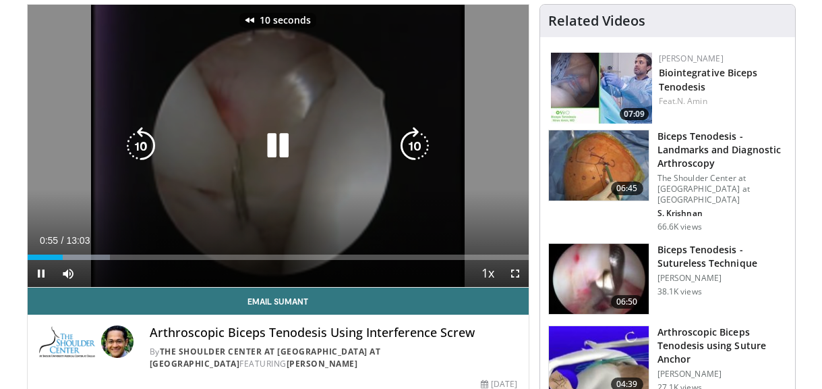
scroll to position [100, 0]
click at [144, 144] on icon "Video Player" at bounding box center [141, 146] width 38 height 38
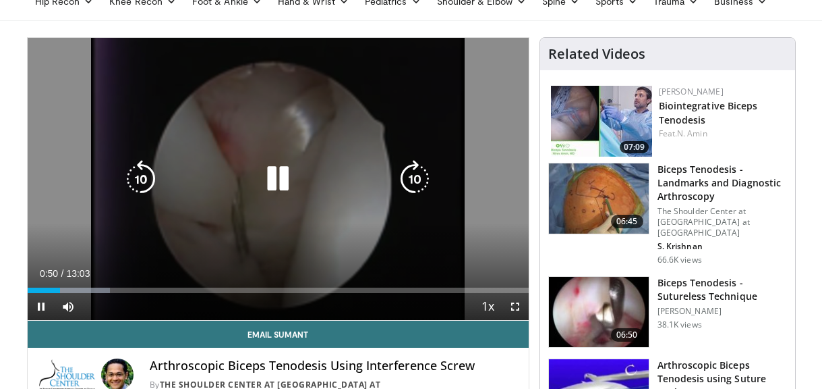
scroll to position [65, 0]
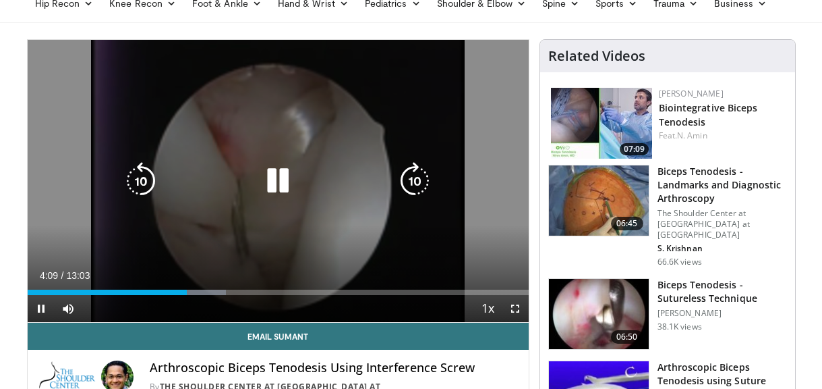
click at [279, 185] on icon "Video Player" at bounding box center [278, 181] width 38 height 38
click at [142, 187] on icon "Video Player" at bounding box center [141, 181] width 38 height 38
click at [278, 178] on icon "Video Player" at bounding box center [278, 181] width 38 height 38
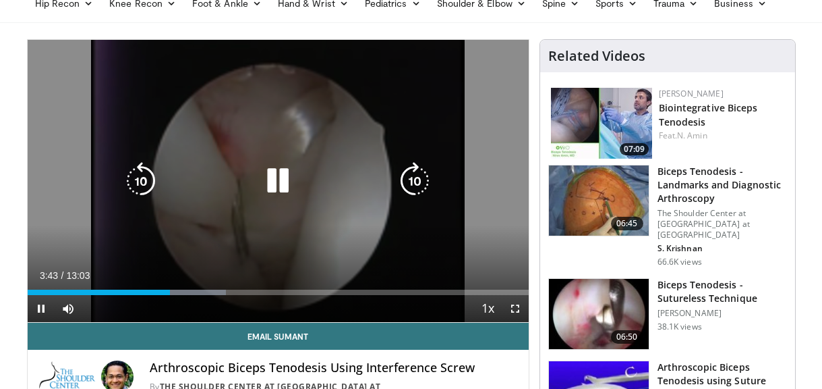
click at [284, 190] on icon "Video Player" at bounding box center [278, 181] width 38 height 38
click at [280, 179] on icon "Video Player" at bounding box center [278, 181] width 38 height 38
click at [146, 179] on icon "Video Player" at bounding box center [141, 181] width 38 height 38
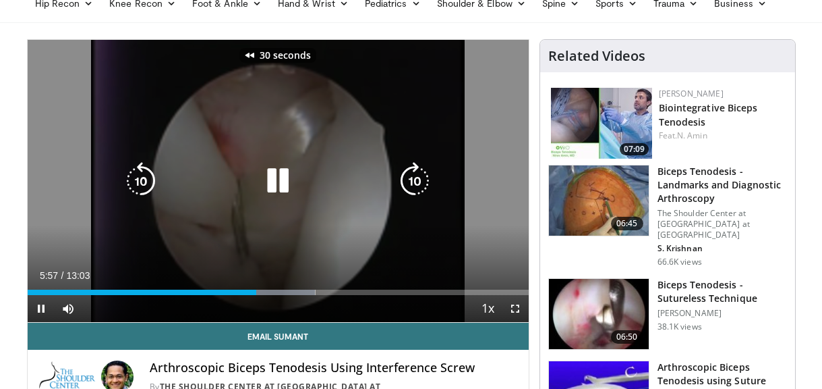
click at [285, 183] on icon "Video Player" at bounding box center [278, 181] width 38 height 38
click at [278, 180] on icon "Video Player" at bounding box center [278, 181] width 38 height 38
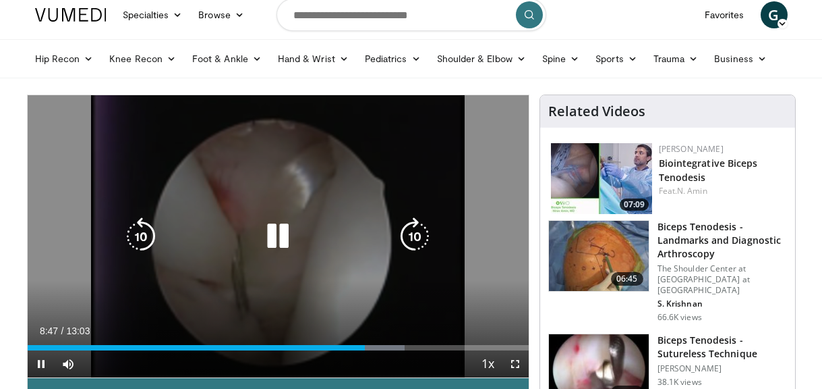
scroll to position [0, 0]
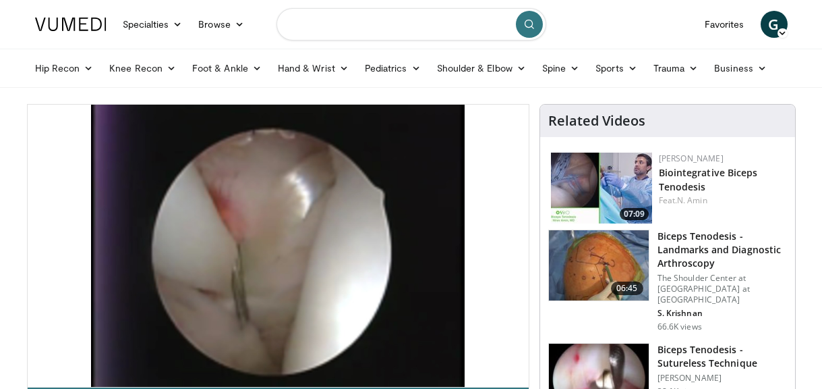
click at [382, 30] on input "Search topics, interventions" at bounding box center [412, 24] width 270 height 32
type input "********"
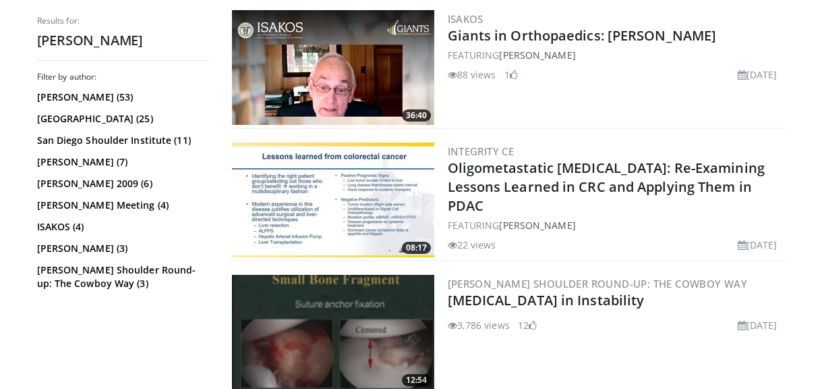
scroll to position [411, 0]
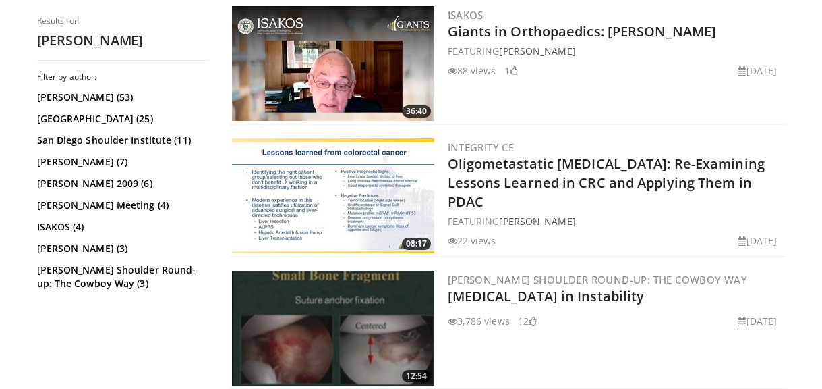
click at [312, 74] on img at bounding box center [333, 63] width 202 height 115
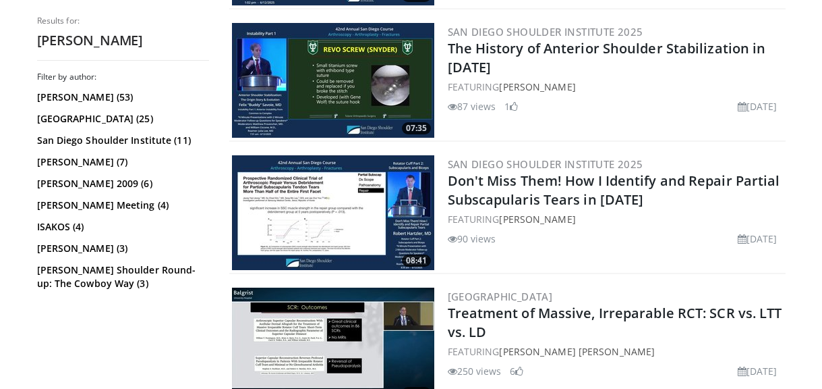
scroll to position [1189, 0]
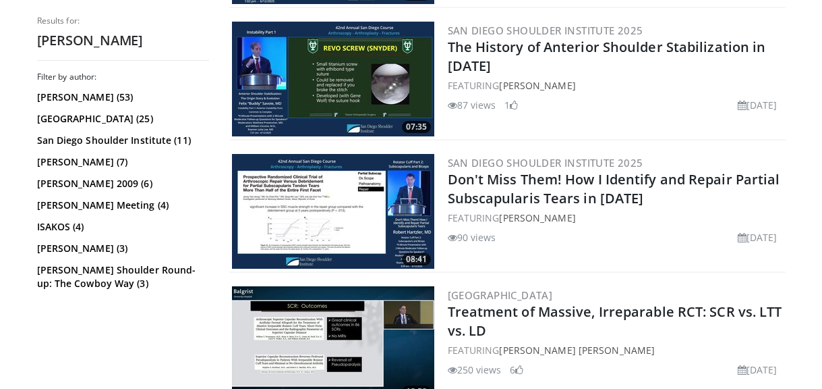
click at [324, 202] on img at bounding box center [333, 211] width 202 height 115
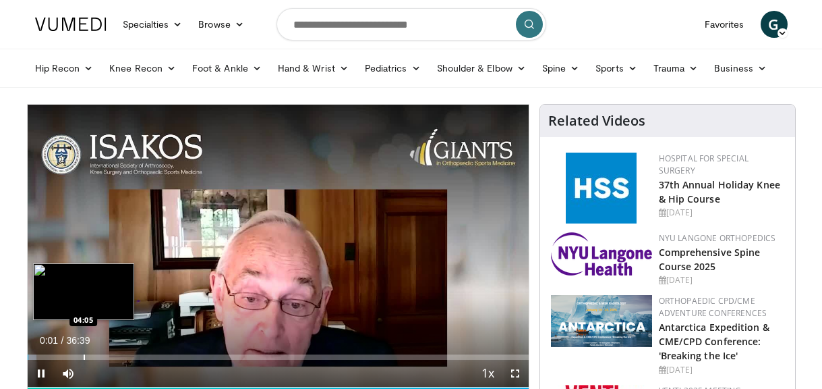
click at [84, 357] on div "Progress Bar" at bounding box center [84, 356] width 1 height 5
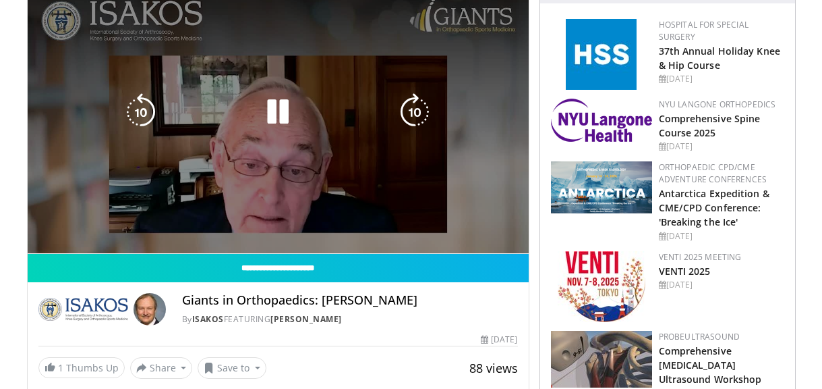
scroll to position [136, 0]
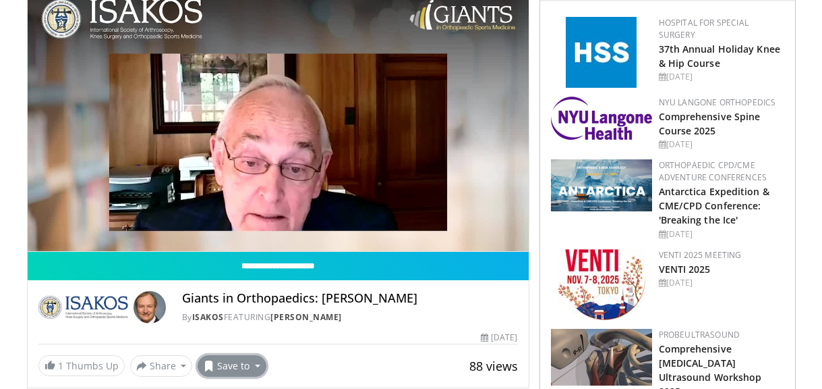
click at [223, 371] on button "Save to" at bounding box center [232, 366] width 69 height 22
click at [229, 306] on span "Add to Favorites" at bounding box center [256, 304] width 83 height 15
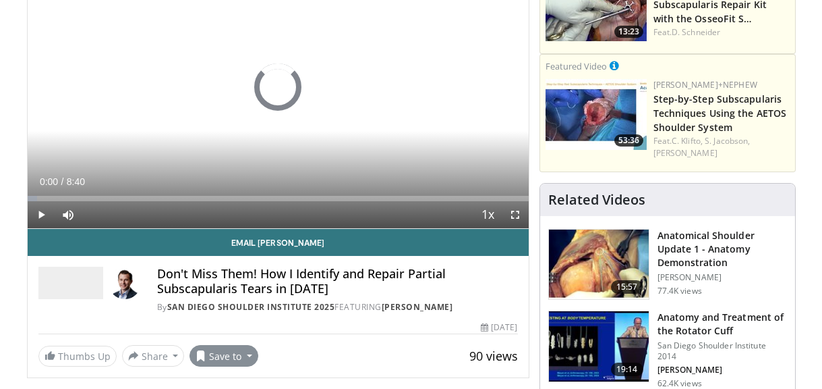
scroll to position [206, 0]
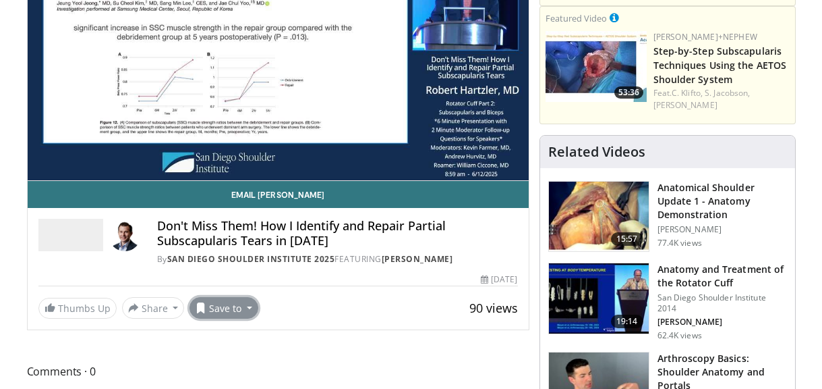
click at [207, 313] on button "Save to" at bounding box center [224, 308] width 69 height 22
click at [237, 241] on span "Add to Favorites" at bounding box center [247, 246] width 83 height 15
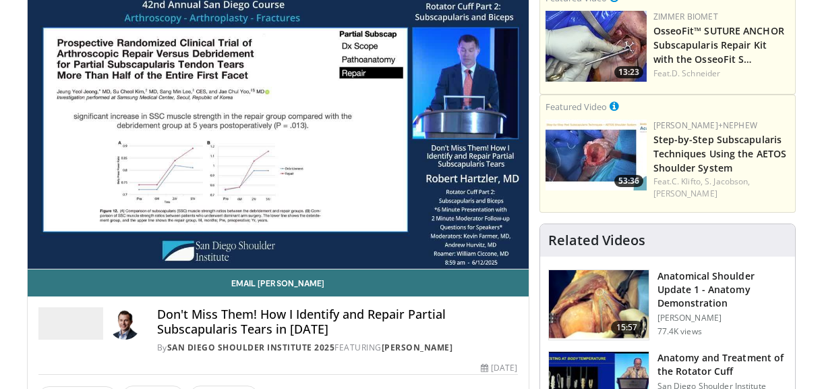
scroll to position [97, 0]
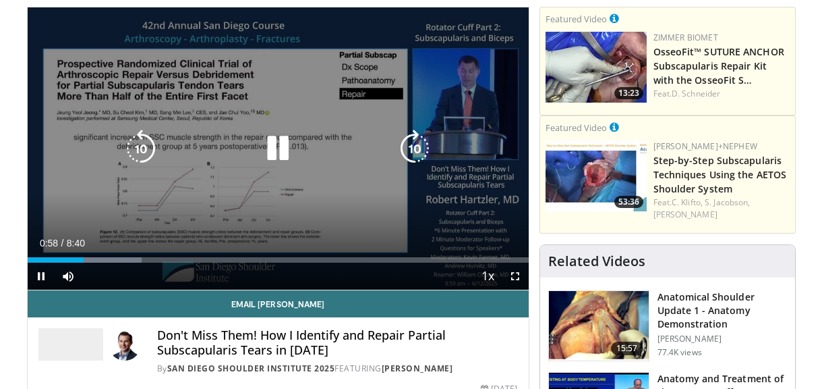
click at [288, 151] on icon "Video Player" at bounding box center [278, 149] width 38 height 38
click at [273, 153] on icon "Video Player" at bounding box center [278, 149] width 38 height 38
click at [284, 138] on icon "Video Player" at bounding box center [278, 149] width 38 height 38
click at [273, 151] on icon "Video Player" at bounding box center [278, 149] width 38 height 38
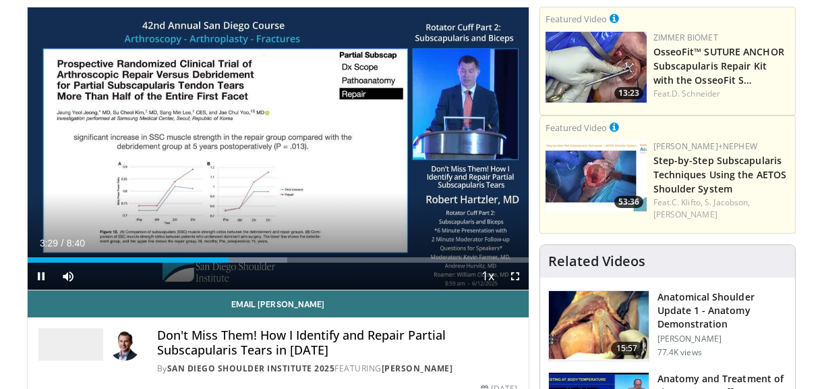
click at [138, 147] on div "10 seconds Tap to unmute" at bounding box center [278, 148] width 501 height 282
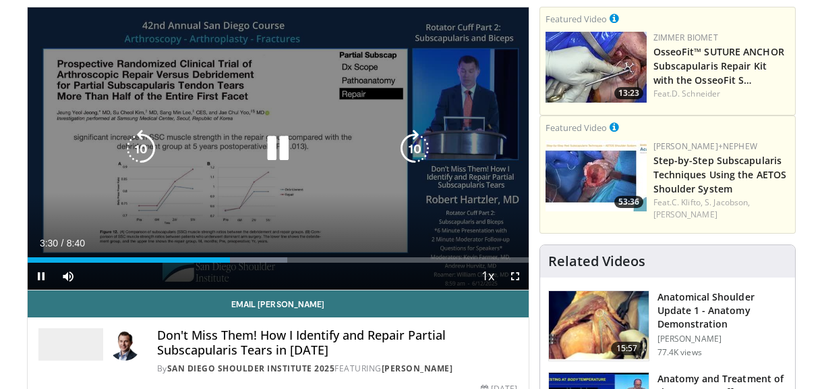
click at [146, 146] on icon "Video Player" at bounding box center [141, 149] width 38 height 38
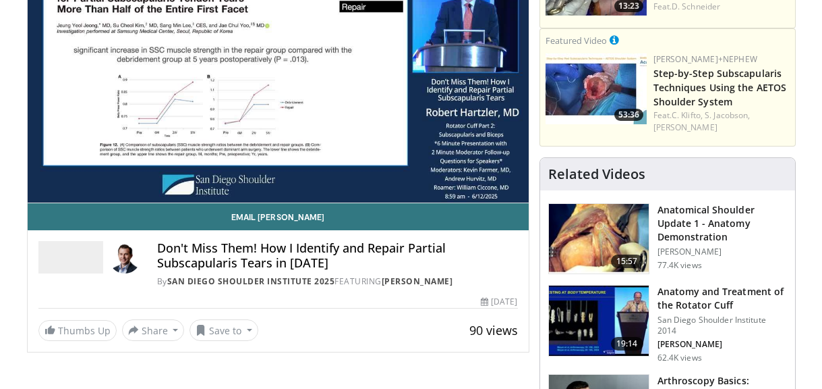
scroll to position [197, 0]
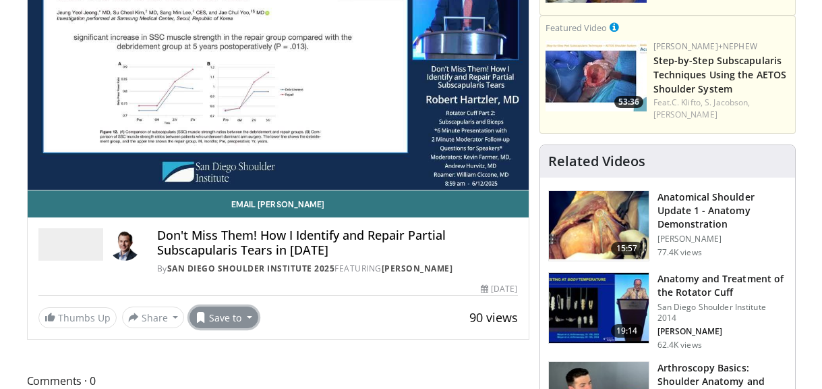
click at [221, 324] on button "Save to" at bounding box center [224, 317] width 69 height 22
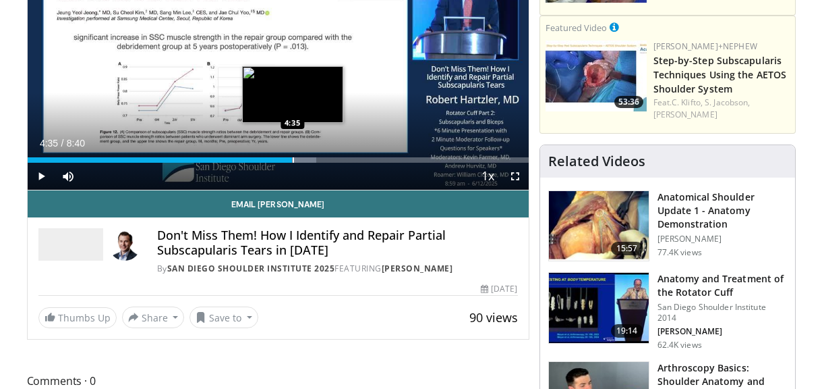
click at [293, 159] on div "Progress Bar" at bounding box center [293, 159] width 1 height 5
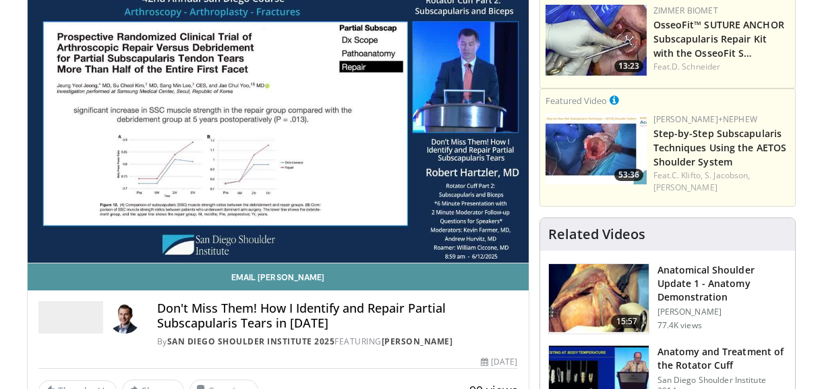
scroll to position [125, 0]
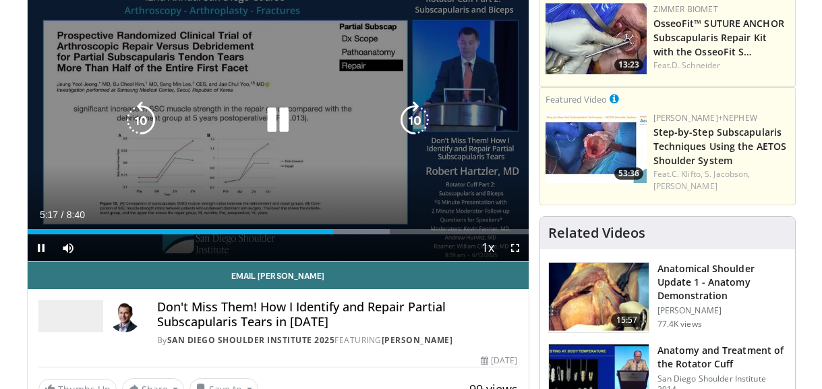
click at [142, 121] on icon "Video Player" at bounding box center [141, 120] width 38 height 38
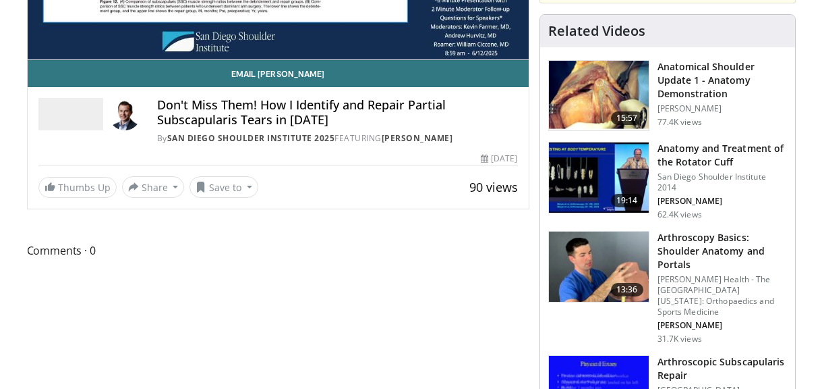
scroll to position [331, 0]
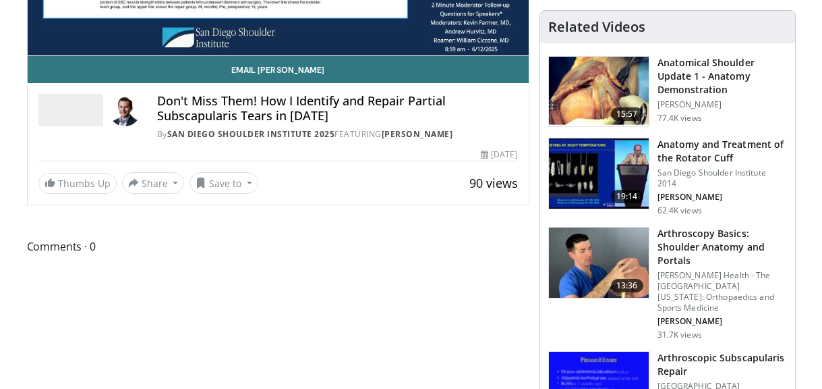
click at [597, 239] on img at bounding box center [599, 262] width 100 height 70
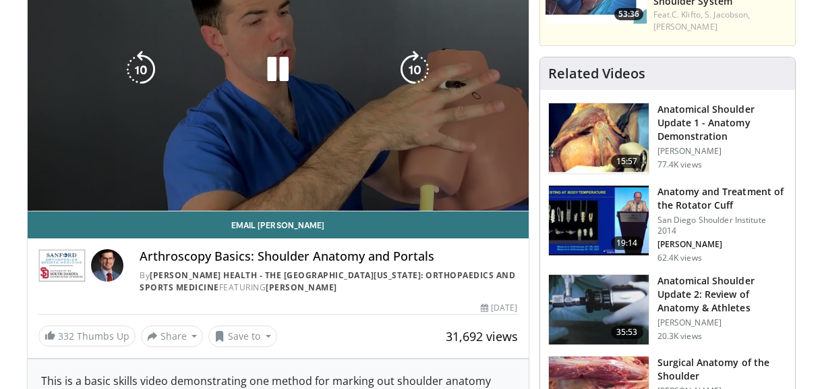
scroll to position [188, 0]
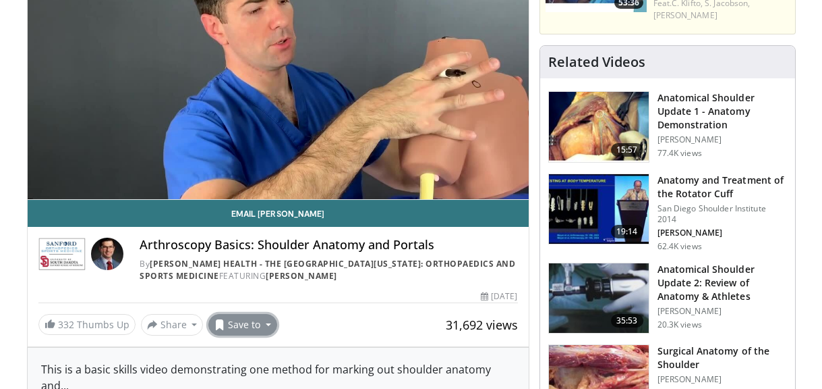
click at [252, 329] on button "Save to" at bounding box center [242, 325] width 69 height 22
click at [246, 266] on span "Add to Favorites" at bounding box center [266, 263] width 83 height 15
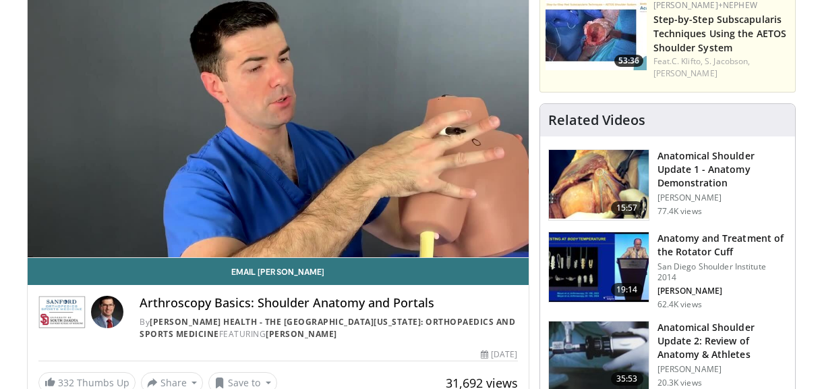
scroll to position [149, 0]
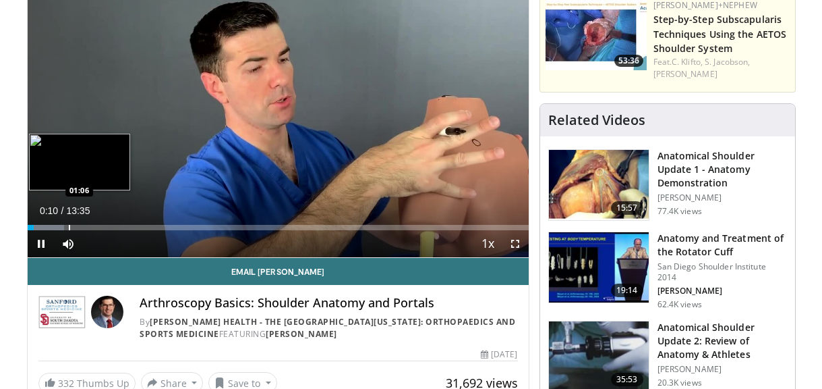
click at [69, 230] on div "Progress Bar" at bounding box center [69, 227] width 1 height 5
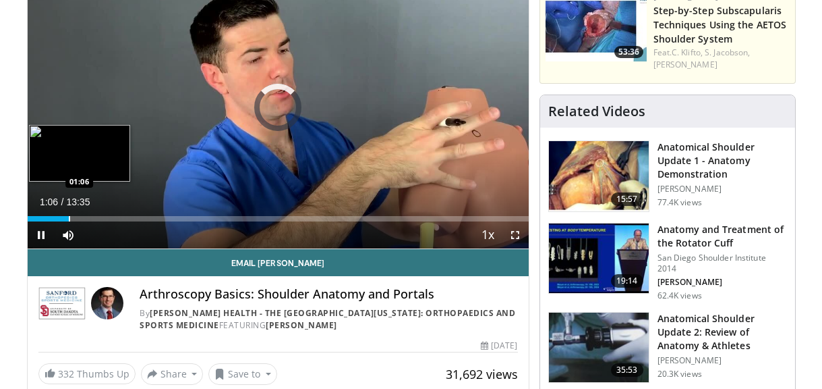
scroll to position [105, 0]
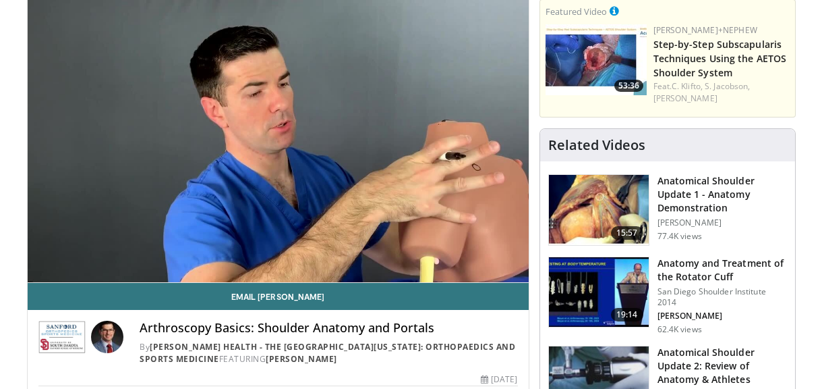
click at [92, 251] on video-js "**********" at bounding box center [278, 141] width 501 height 283
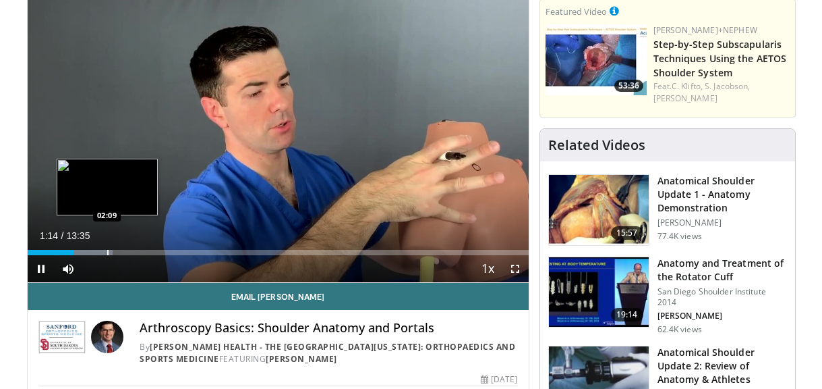
click at [106, 254] on div "Loaded : 17.03% 01:14 02:09" at bounding box center [278, 252] width 501 height 5
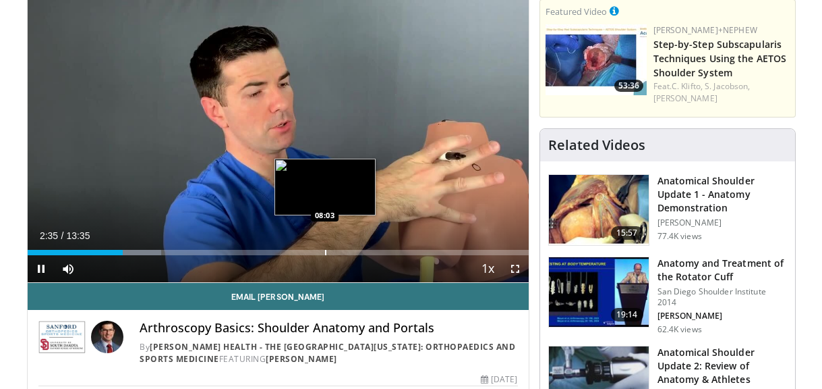
click at [324, 248] on div "Loaded : 26.76% 02:35 08:03" at bounding box center [278, 248] width 501 height 13
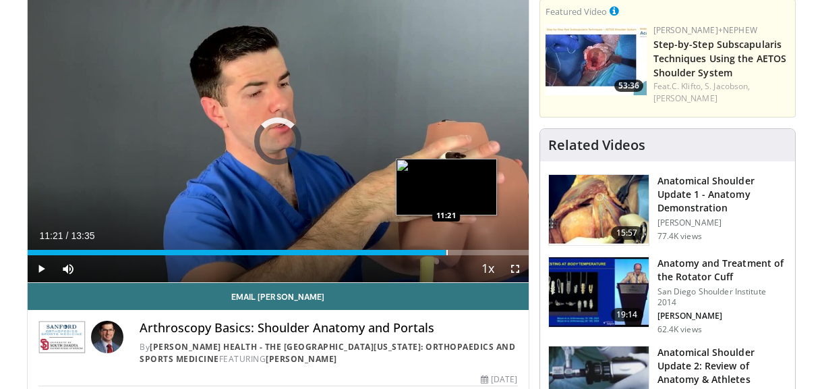
click at [447, 253] on div "Progress Bar" at bounding box center [447, 252] width 1 height 5
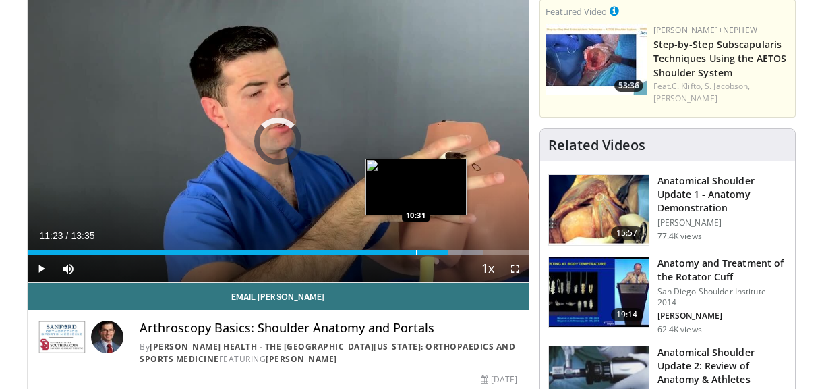
click at [416, 250] on div "Progress Bar" at bounding box center [416, 252] width 1 height 5
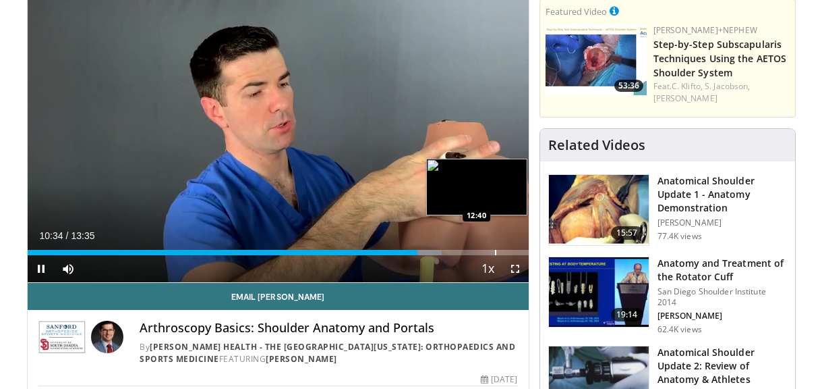
click at [495, 250] on div "Progress Bar" at bounding box center [495, 252] width 1 height 5
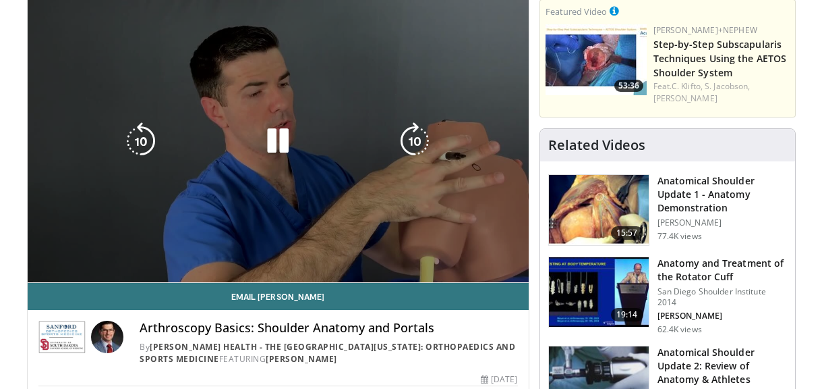
click at [457, 252] on div "10 seconds Tap to unmute" at bounding box center [278, 141] width 501 height 282
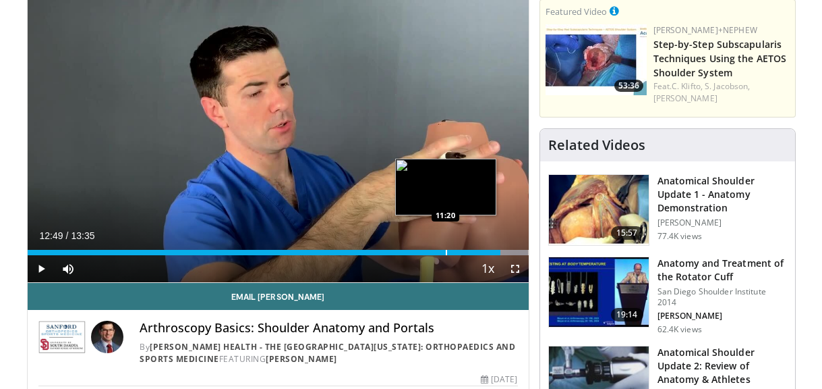
click at [446, 250] on div "Progress Bar" at bounding box center [446, 252] width 1 height 5
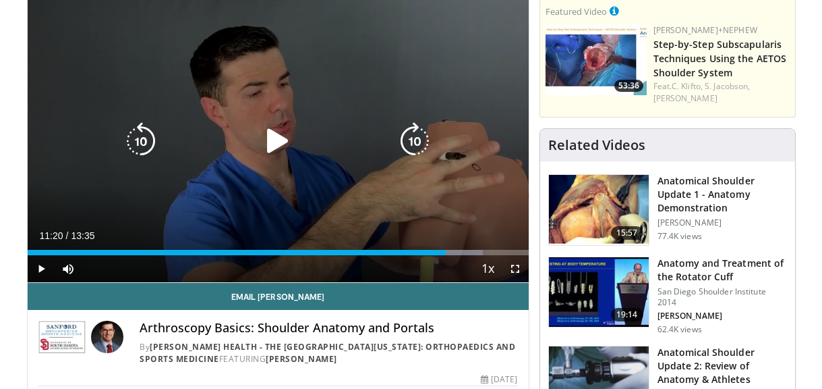
click at [270, 135] on icon "Video Player" at bounding box center [278, 141] width 38 height 38
click at [139, 138] on icon "Video Player" at bounding box center [141, 141] width 38 height 38
